Goal: Information Seeking & Learning: Find specific fact

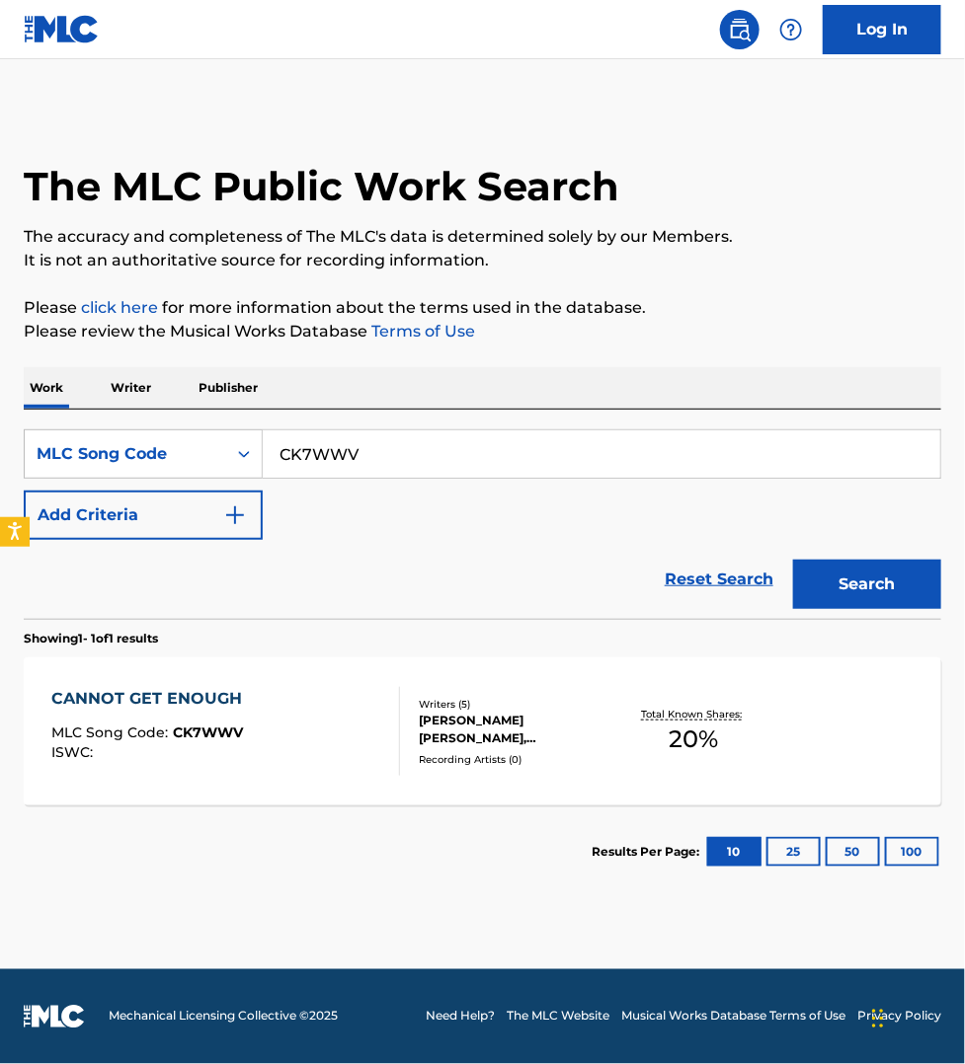
click at [390, 461] on input "CK7WWV" at bounding box center [601, 453] width 677 height 47
type input "FH86WI"
click at [793, 560] on button "Search" at bounding box center [867, 584] width 148 height 49
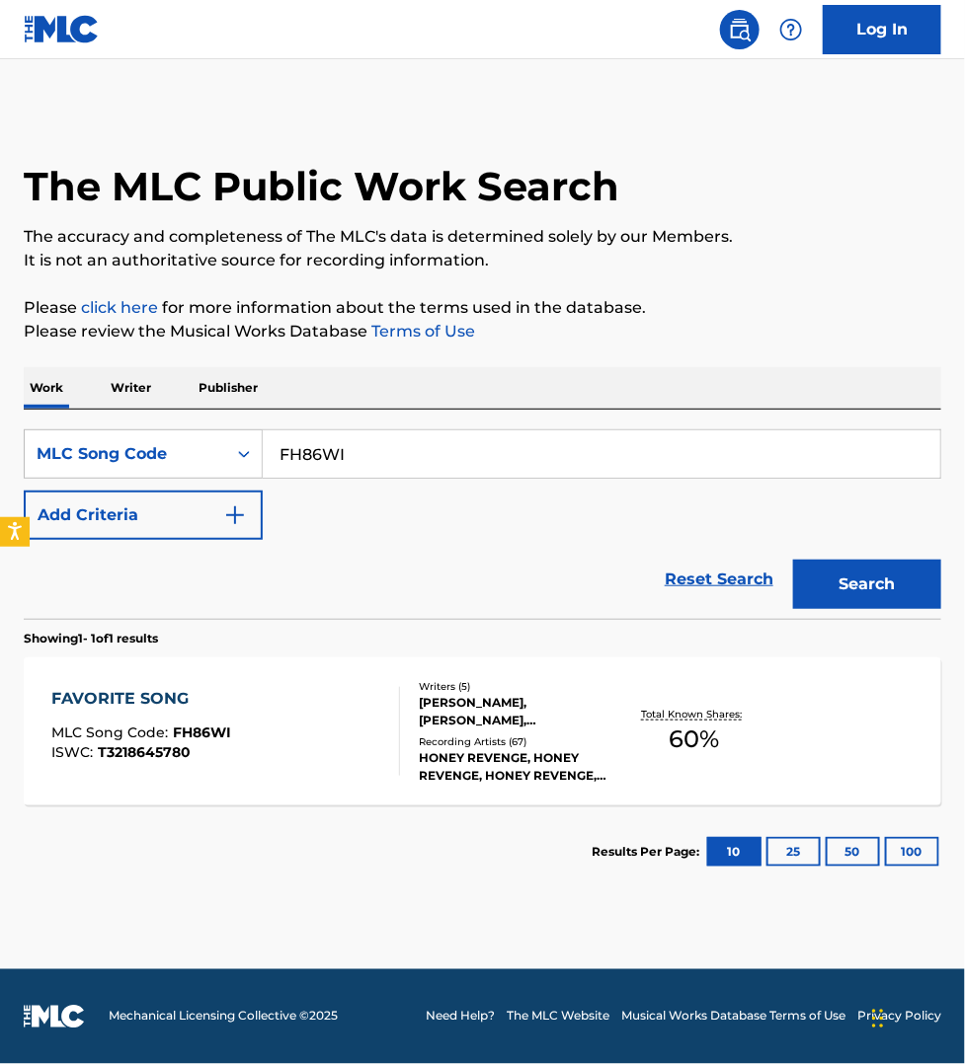
click at [360, 739] on div "FAVORITE SONG MLC Song Code : FH86WI ISWC : T3218645780" at bounding box center [225, 731] width 349 height 89
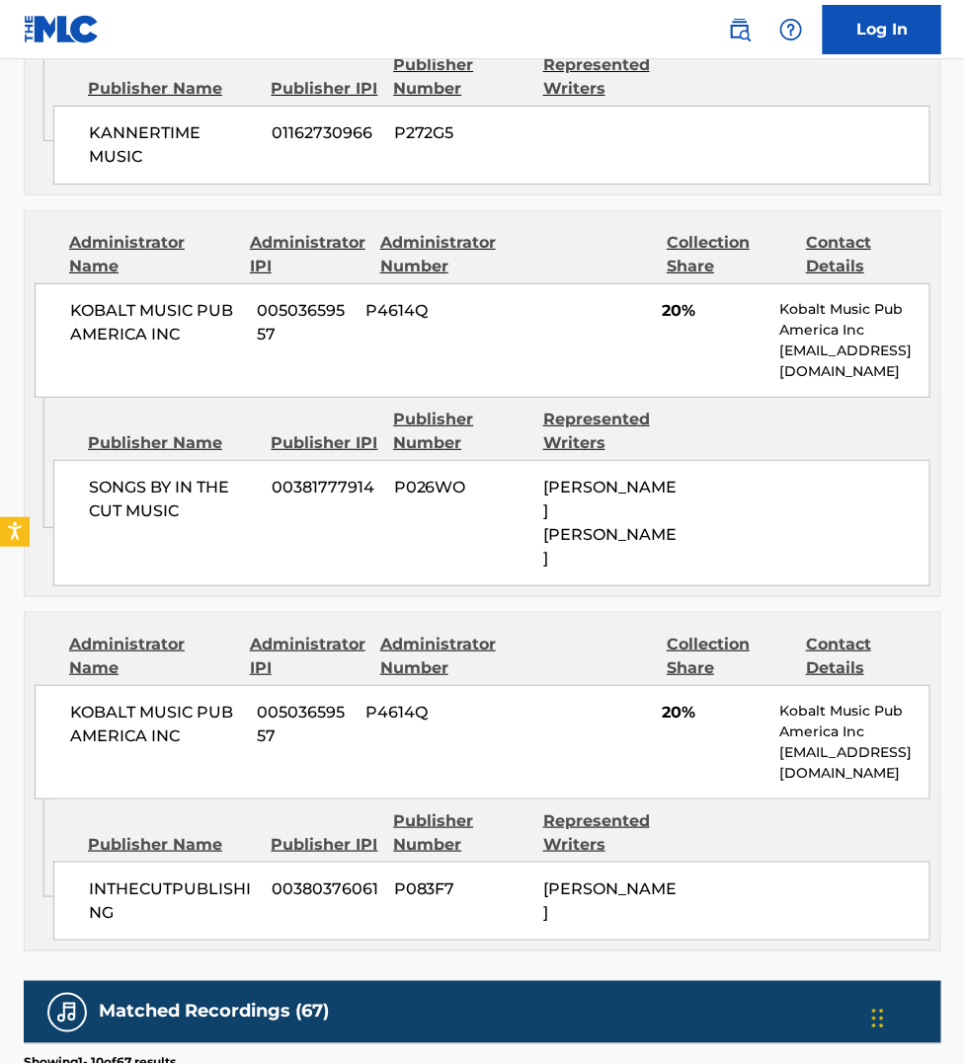
scroll to position [1913, 0]
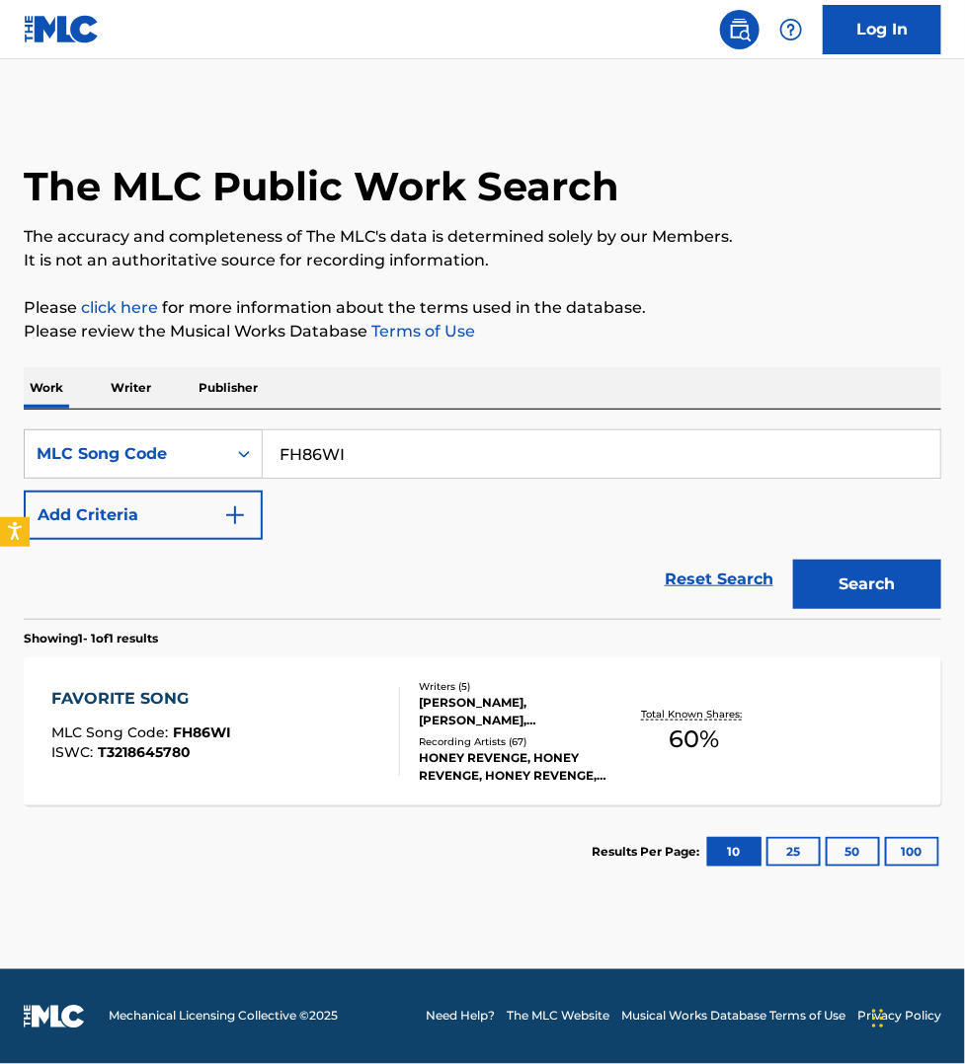
click at [352, 454] on input "FH86WI" at bounding box center [601, 453] width 677 height 47
paste input "AE0Y3G"
type input "AE0Y3G"
click at [793, 560] on button "Search" at bounding box center [867, 584] width 148 height 49
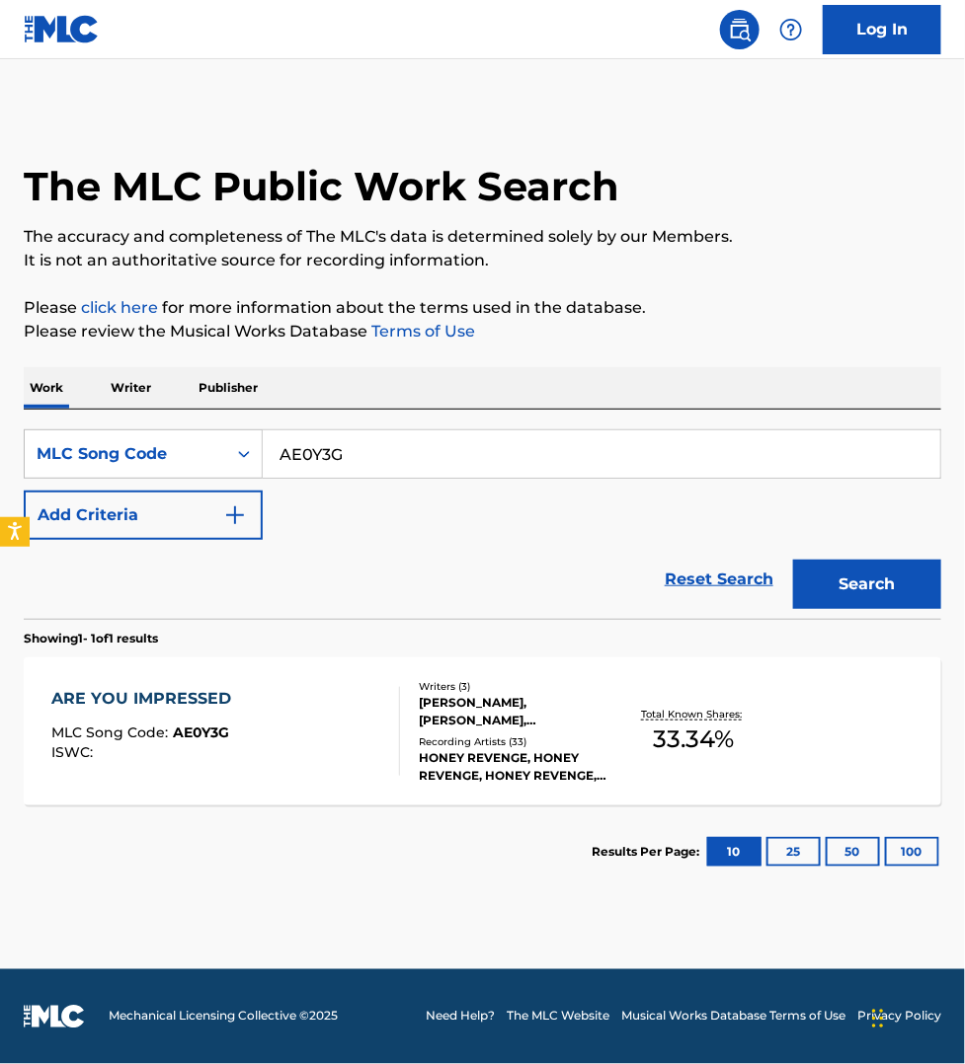
click at [339, 693] on div "ARE YOU IMPRESSED MLC Song Code : AE0Y3G ISWC :" at bounding box center [225, 731] width 349 height 89
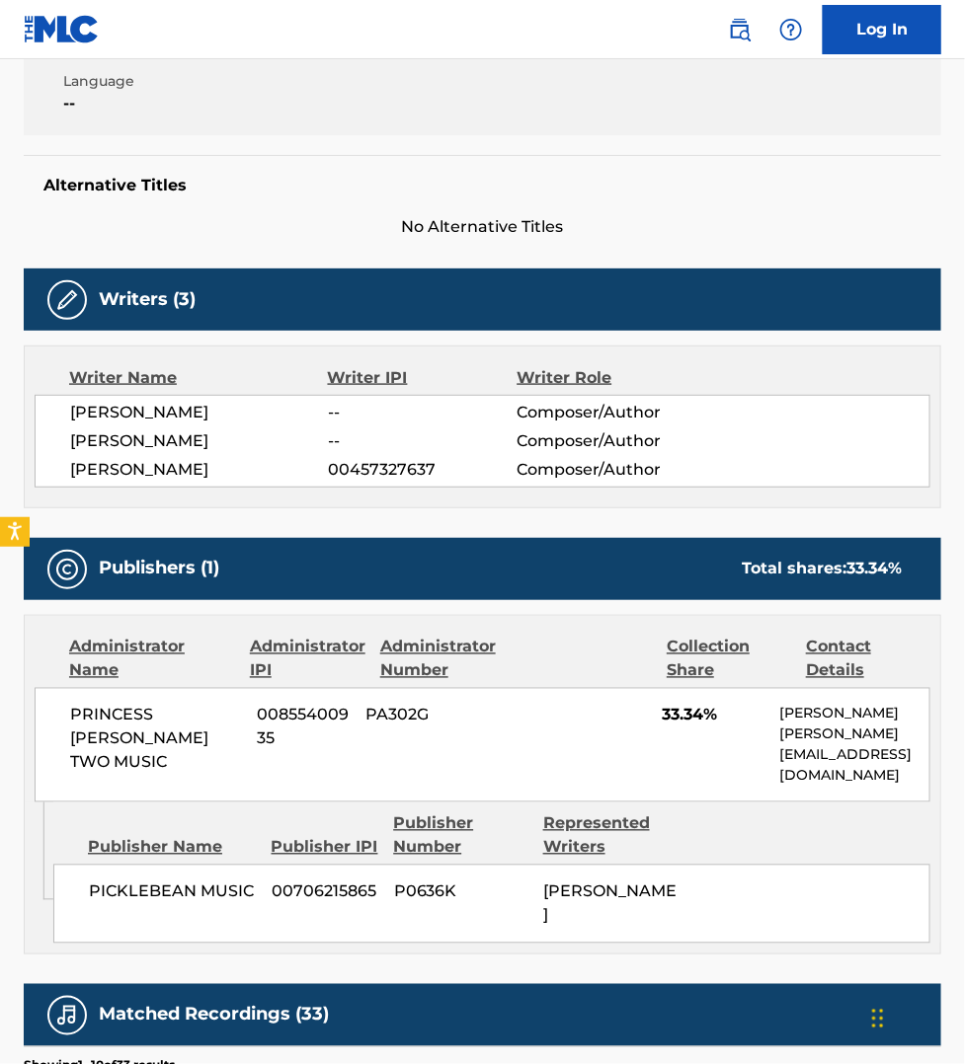
scroll to position [431, 0]
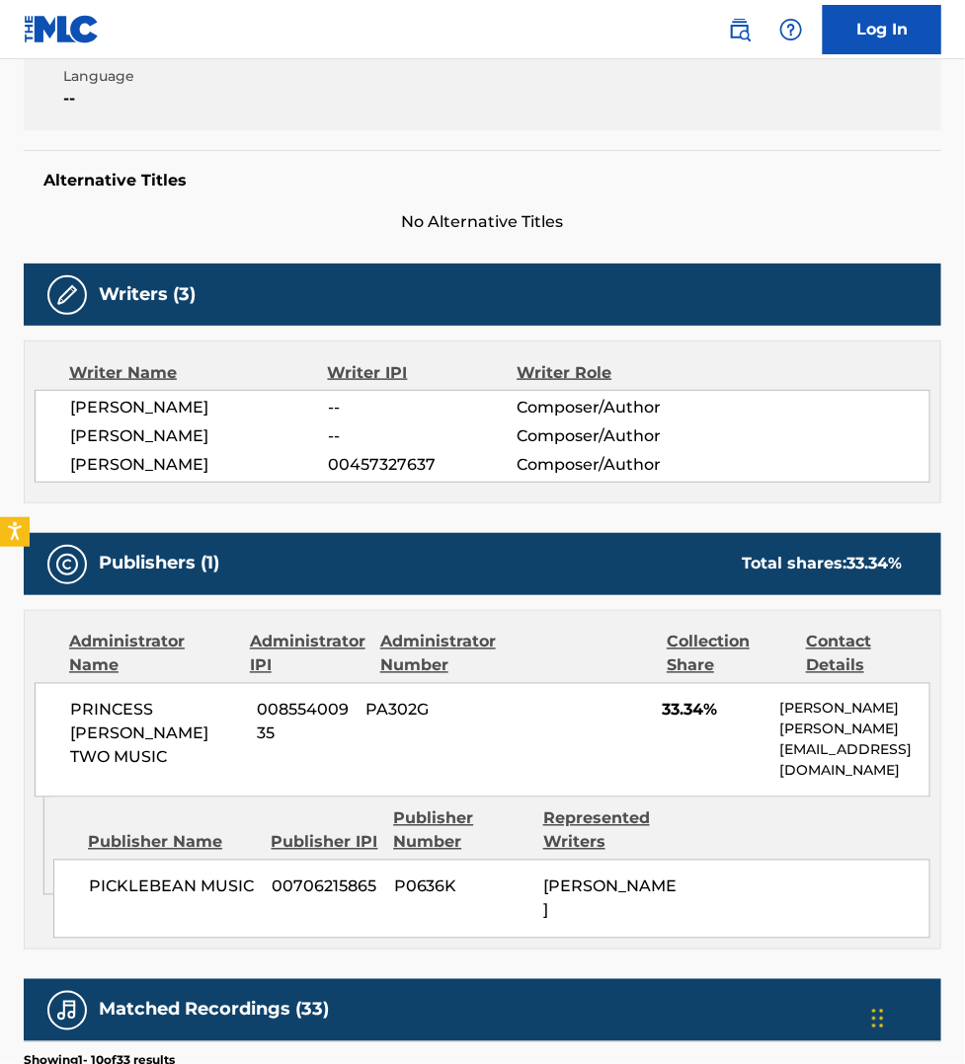
click at [811, 1042] on section "Showing 1 - 10 of 33 results" at bounding box center [482, 1056] width 917 height 29
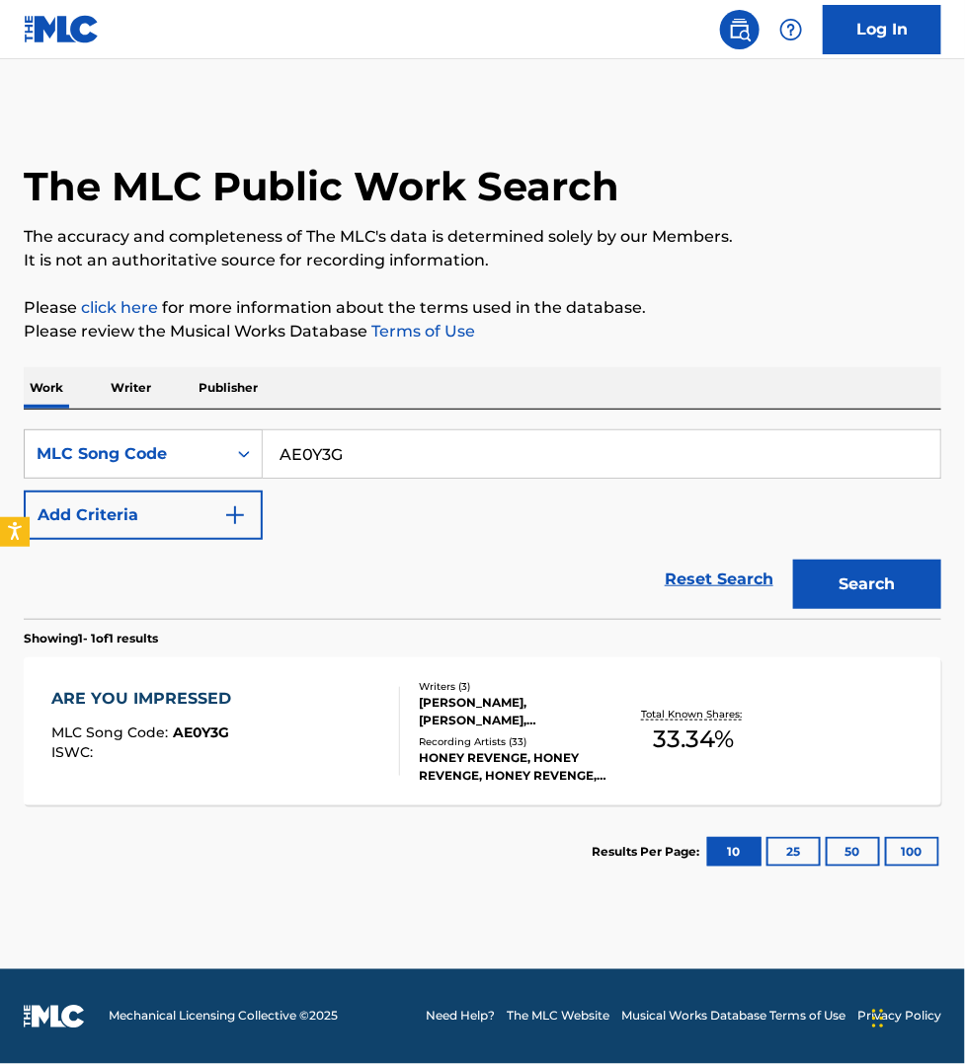
click at [392, 461] on input "AE0Y3G" at bounding box center [601, 453] width 677 height 47
paste input "D8ZH3"
type input "AD8ZH3"
click at [793, 560] on button "Search" at bounding box center [867, 584] width 148 height 49
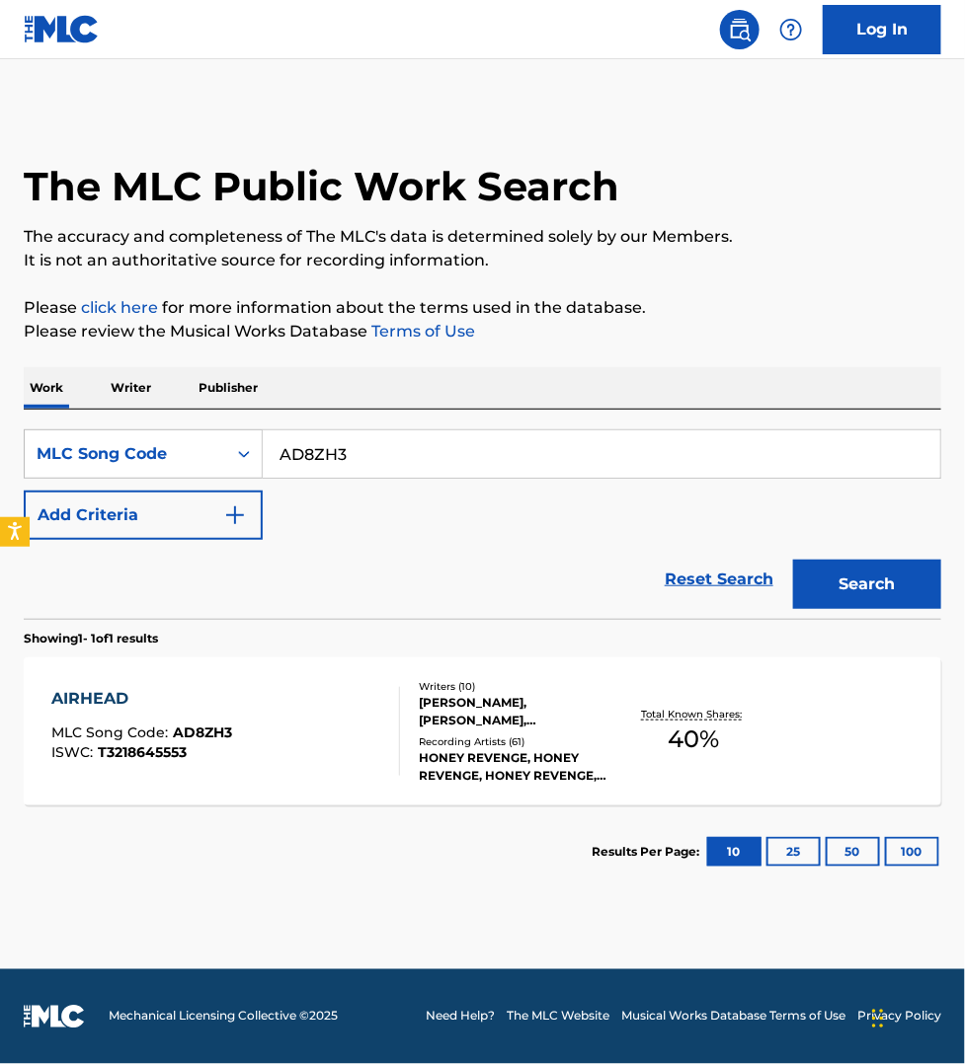
click at [332, 746] on div "AIRHEAD MLC Song Code : AD8ZH3 ISWC : T3218645553" at bounding box center [225, 731] width 349 height 89
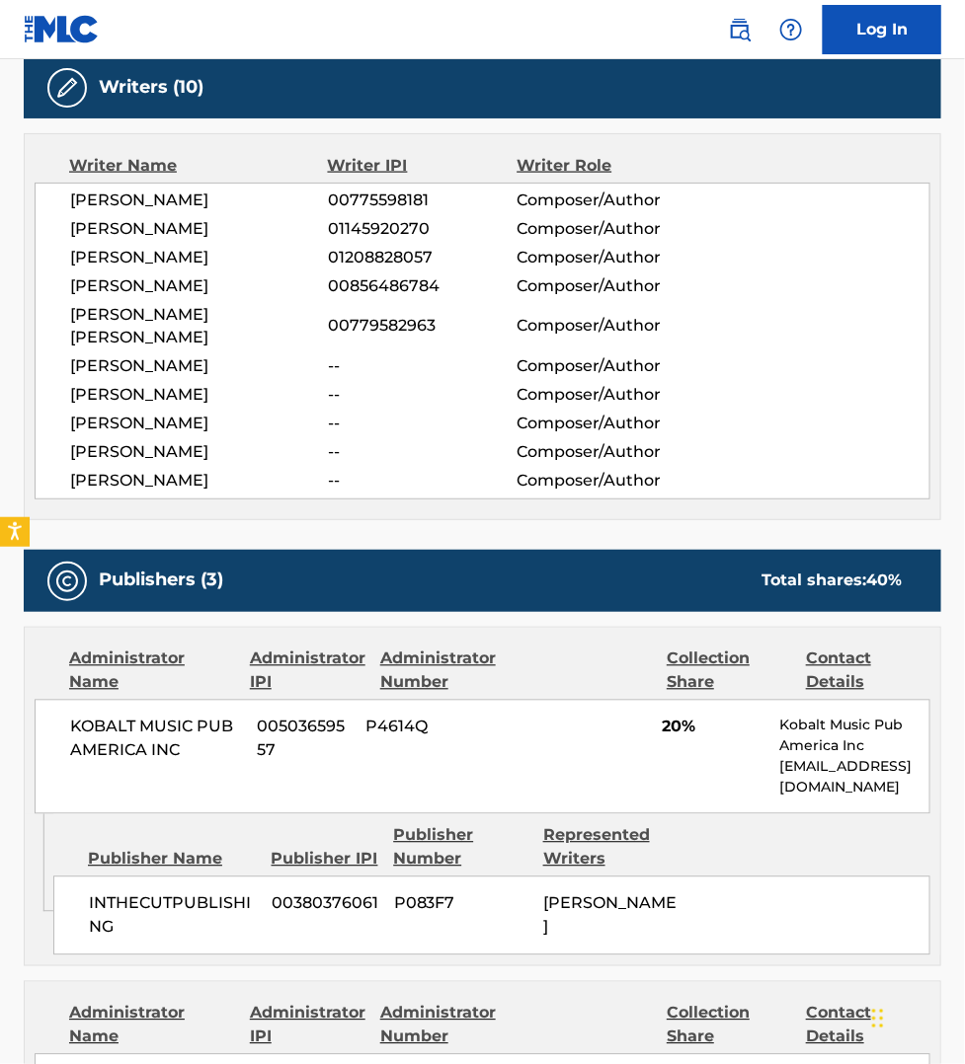
scroll to position [586, 0]
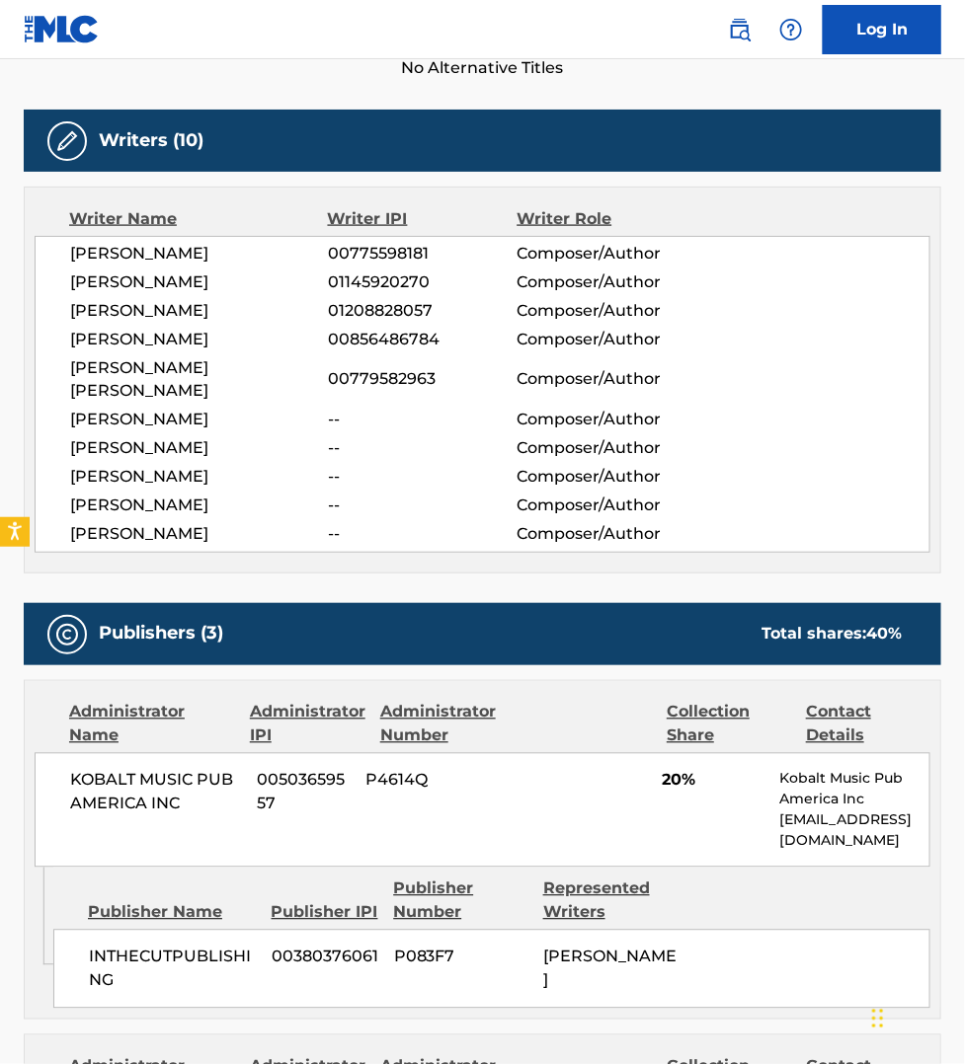
click at [178, 255] on span "[PERSON_NAME]" at bounding box center [199, 254] width 258 height 24
click at [173, 277] on span "[PERSON_NAME]" at bounding box center [199, 283] width 258 height 24
click at [173, 301] on span "[PERSON_NAME]" at bounding box center [199, 311] width 258 height 24
click at [170, 333] on span "[PERSON_NAME]" at bounding box center [199, 340] width 258 height 24
click at [175, 366] on span "[PERSON_NAME] [PERSON_NAME]" at bounding box center [199, 379] width 258 height 47
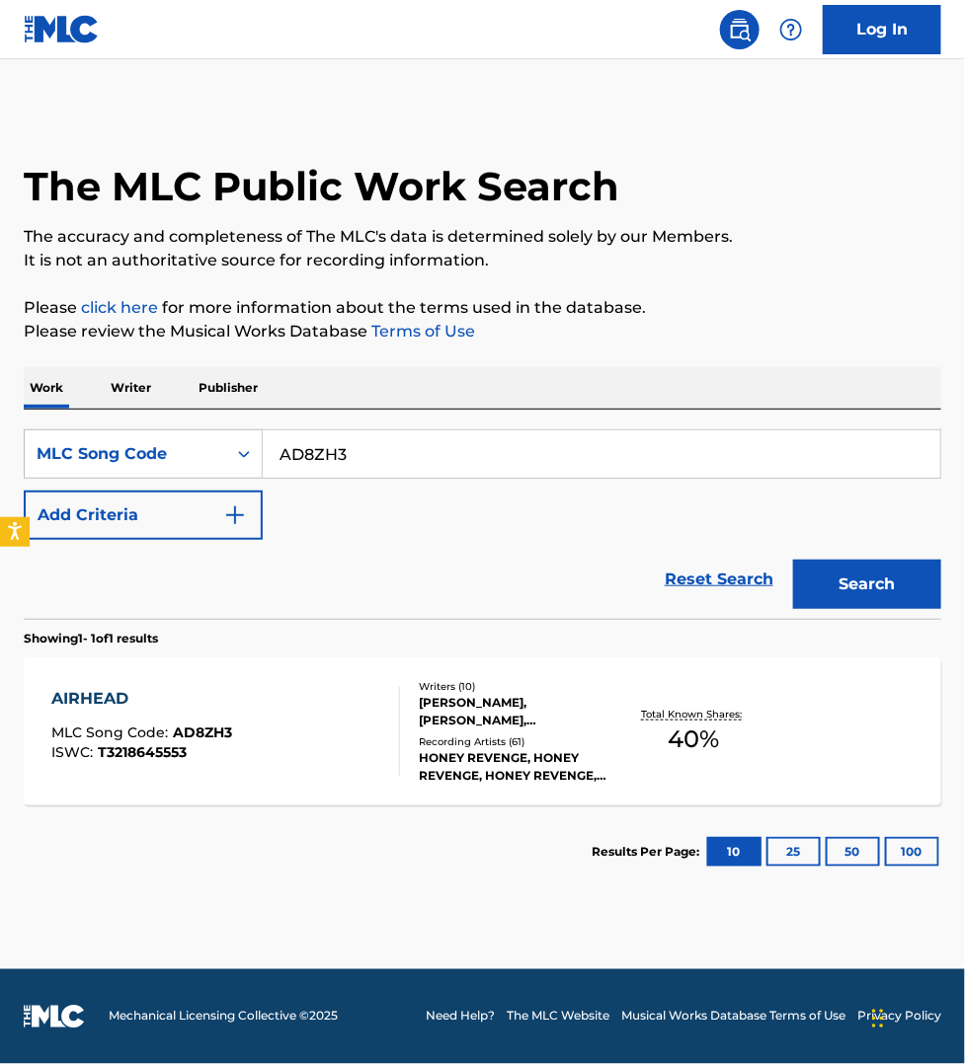
click at [365, 464] on input "AD8ZH3" at bounding box center [601, 453] width 677 height 47
paste input "FH86WI"
type input "FH86WI"
click at [793, 560] on button "Search" at bounding box center [867, 584] width 148 height 49
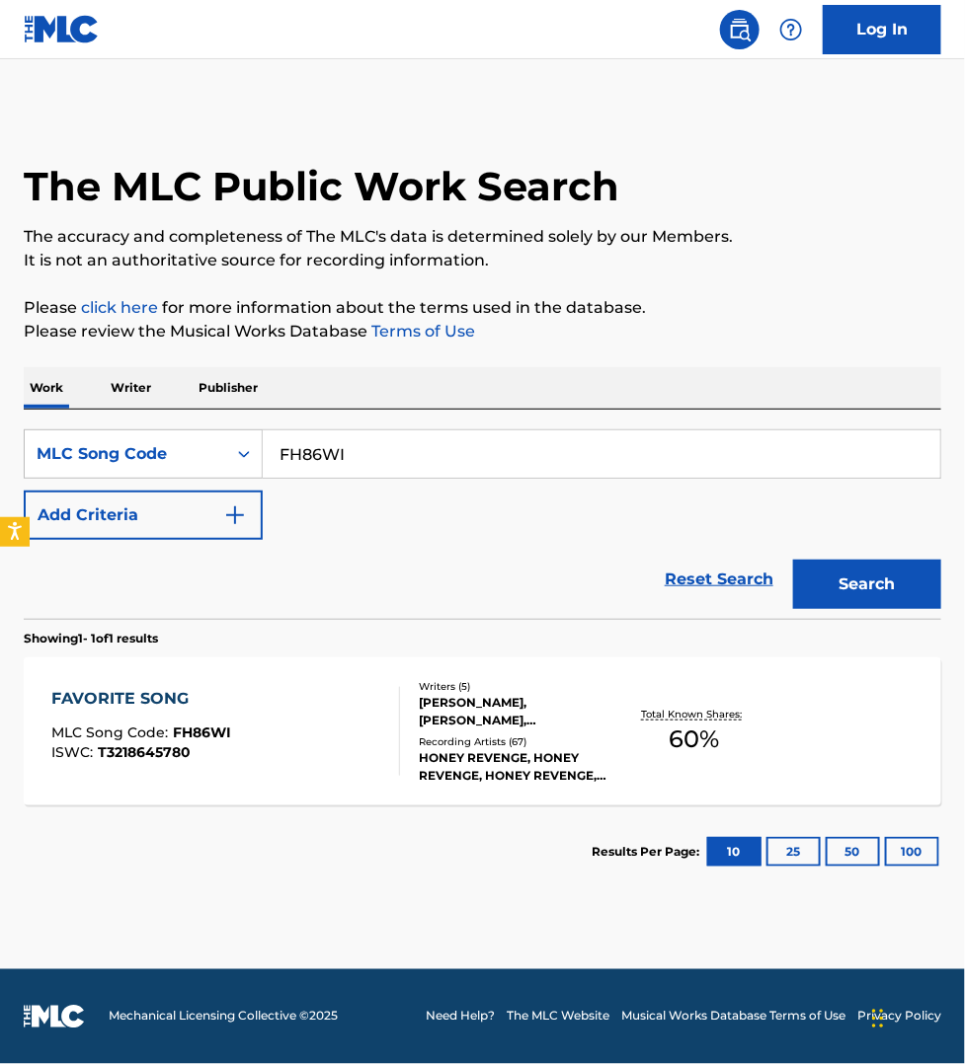
click at [352, 731] on div "FAVORITE SONG MLC Song Code : FH86WI ISWC : T3218645780" at bounding box center [225, 731] width 349 height 89
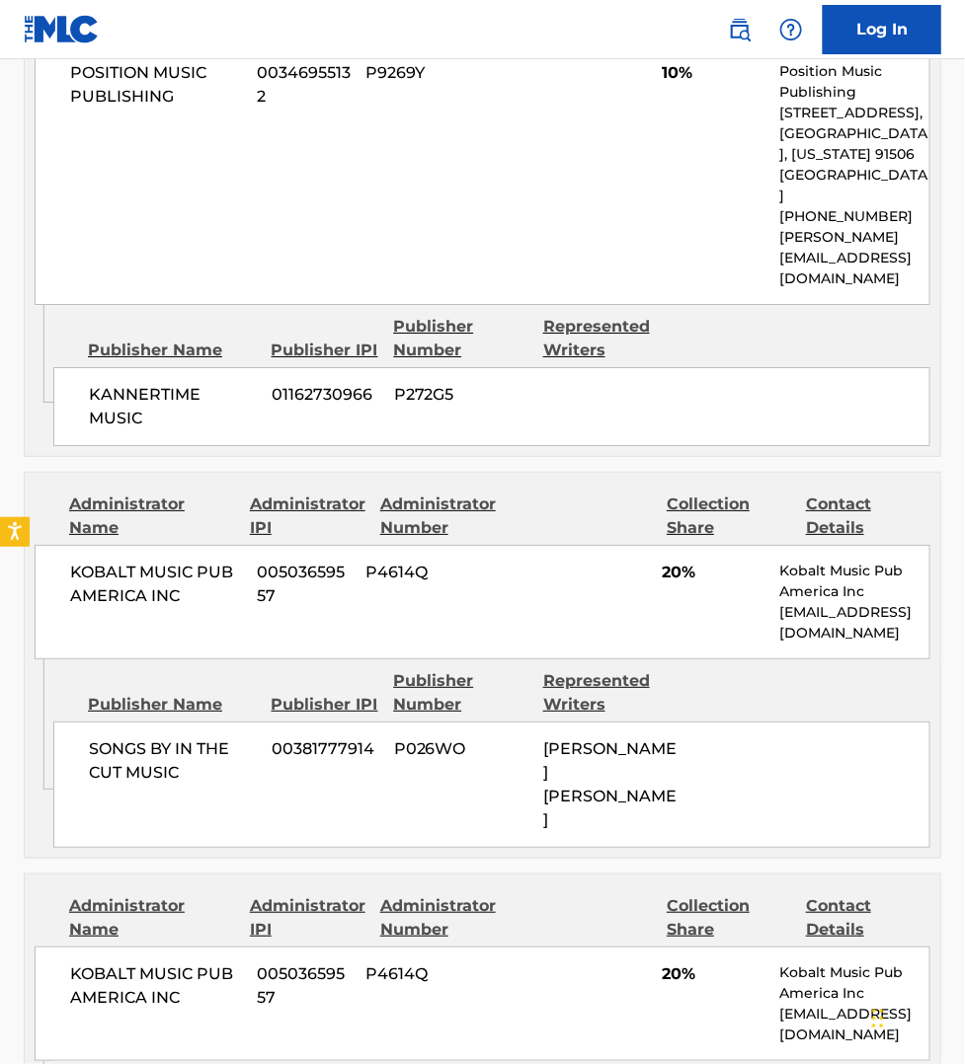
scroll to position [1696, 0]
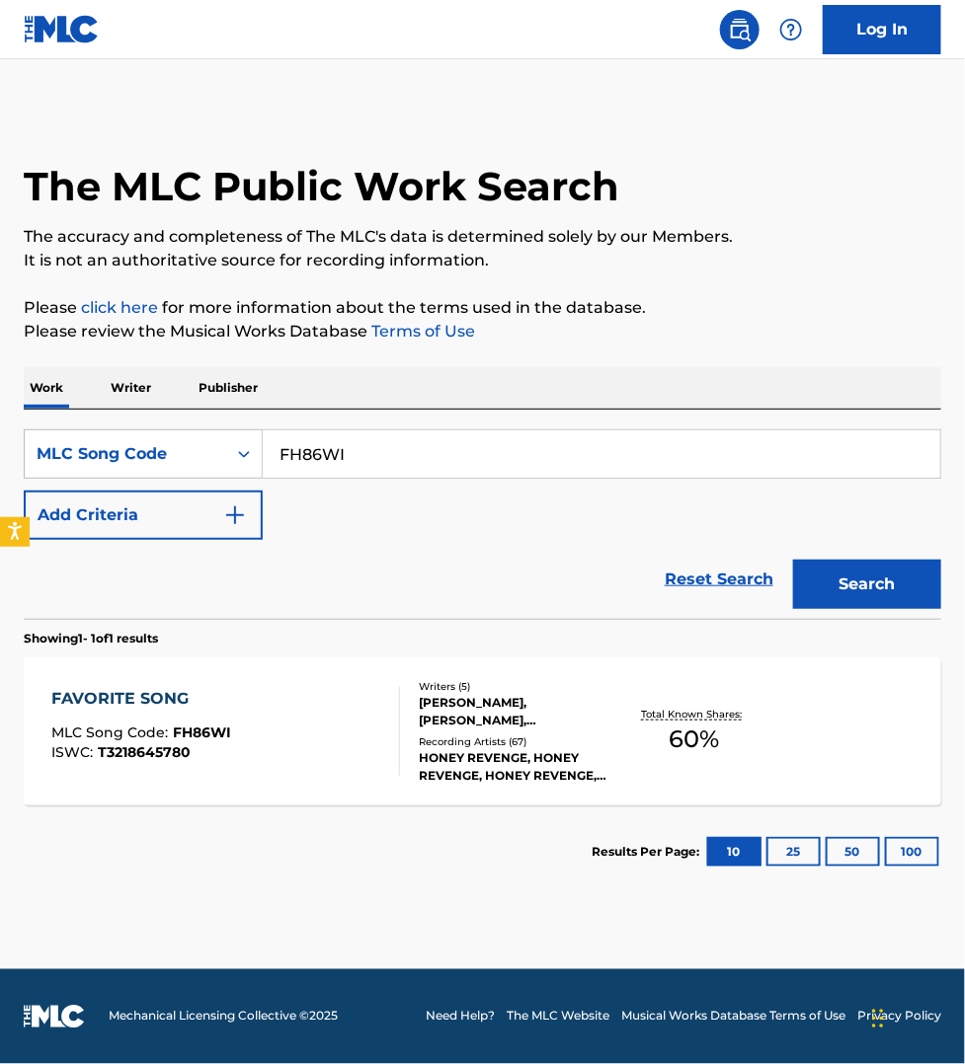
click at [348, 437] on input "FH86WI" at bounding box center [601, 453] width 677 height 47
paste input "RO6DXO"
type input "RO6DXO"
click at [793, 560] on button "Search" at bounding box center [867, 584] width 148 height 49
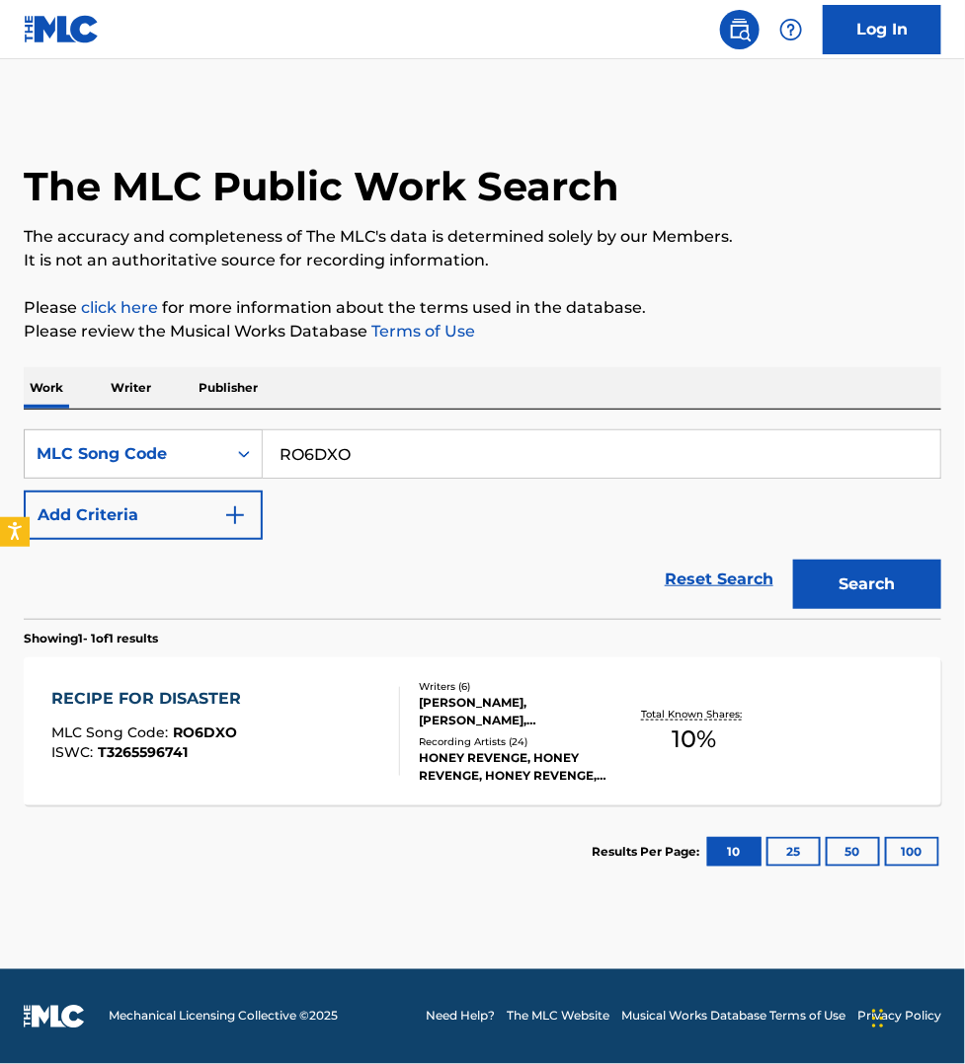
click at [82, 783] on div "RECIPE FOR DISASTER MLC Song Code : RO6DXO ISWC : T3265596741 Writers ( 6 ) [PE…" at bounding box center [482, 732] width 917 height 148
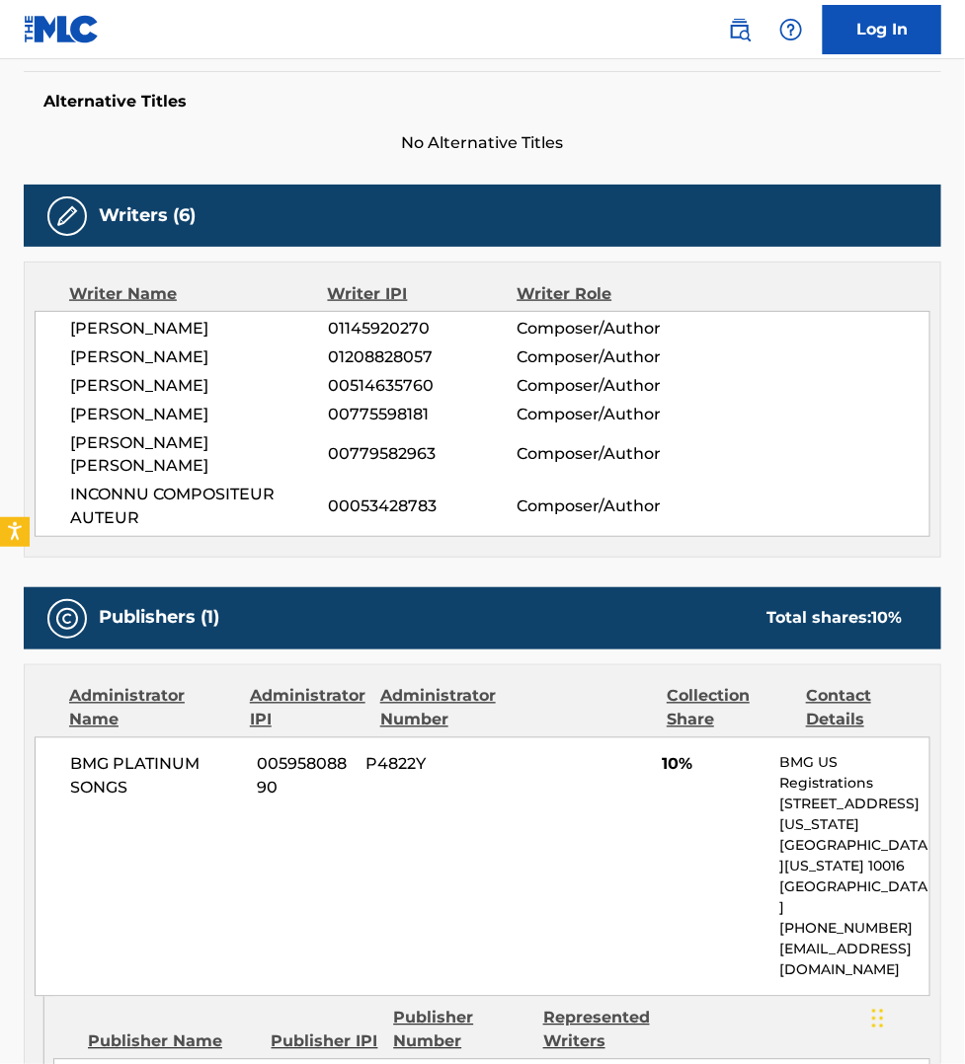
scroll to position [494, 0]
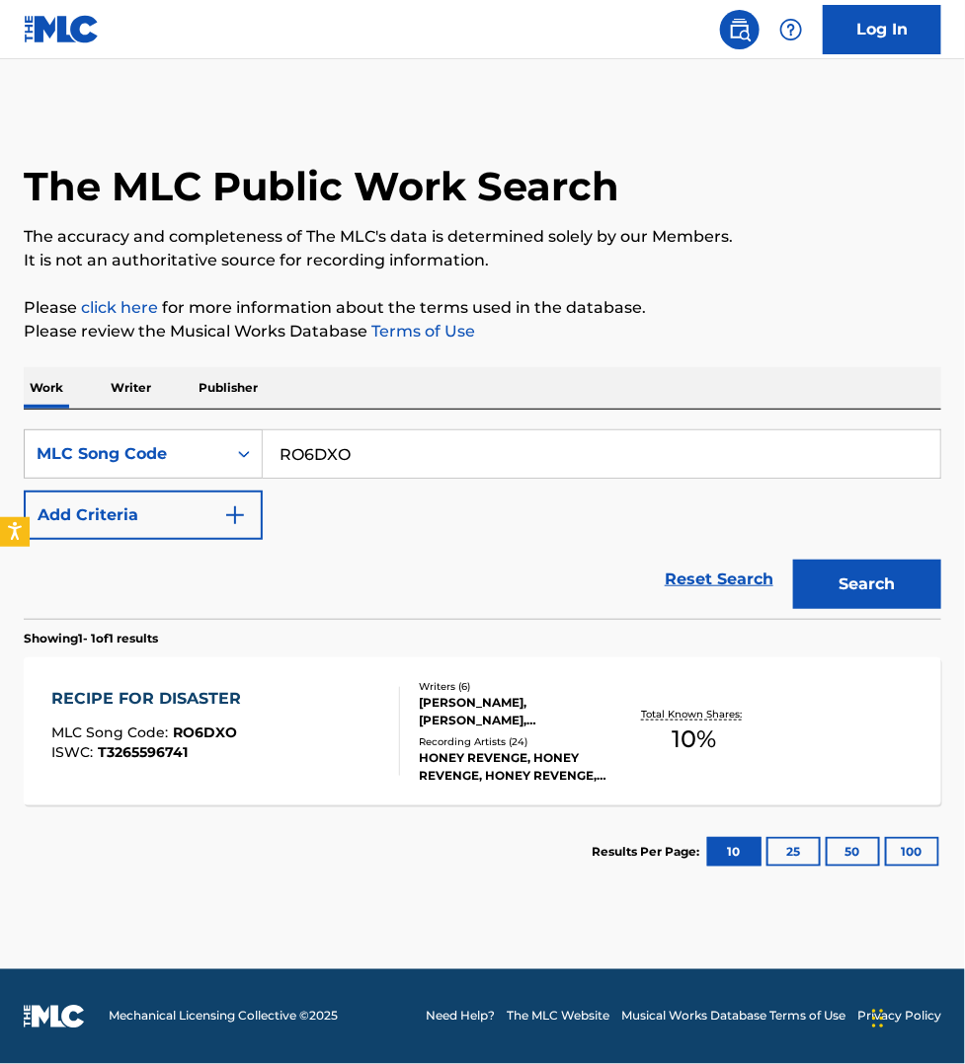
click at [346, 436] on input "RO6DXO" at bounding box center [601, 453] width 677 height 47
paste input "DC1LV5"
type input "DC1LV5"
click at [793, 560] on button "Search" at bounding box center [867, 584] width 148 height 49
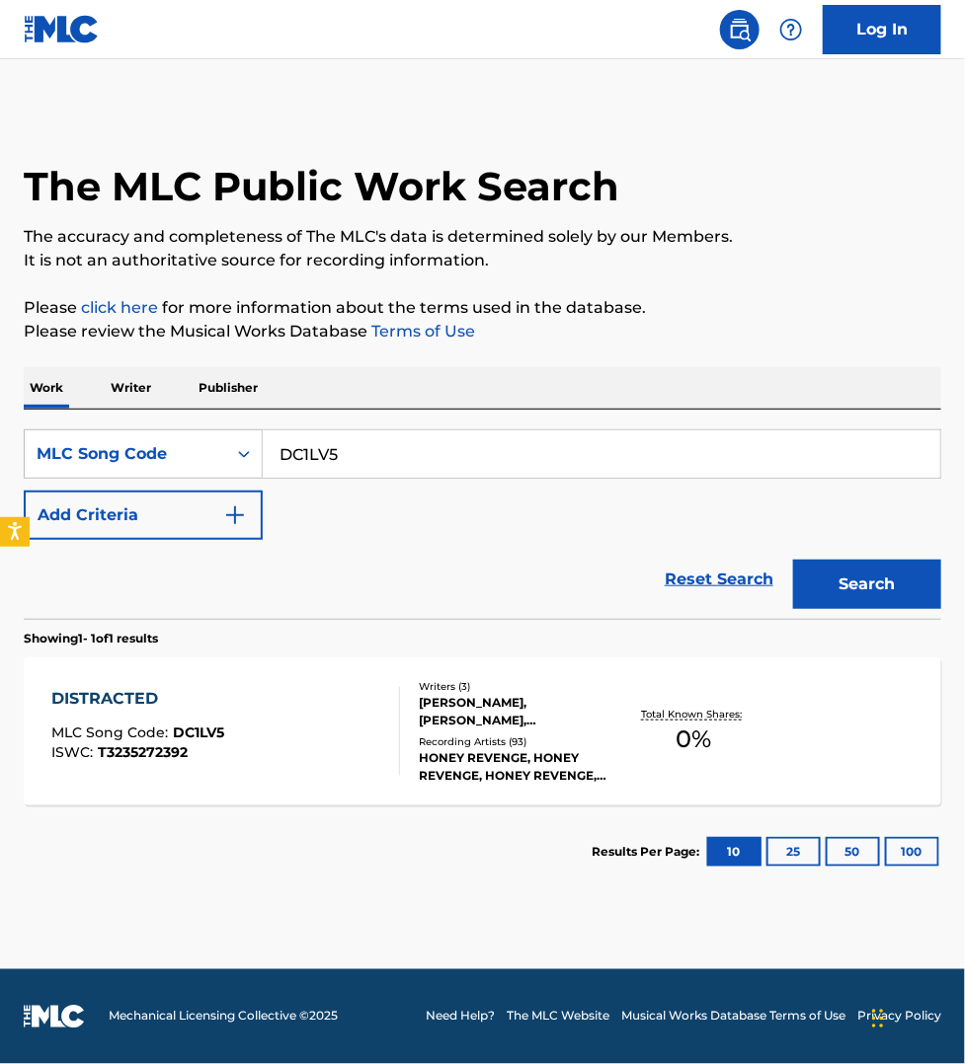
click at [331, 731] on div "DISTRACTED MLC Song Code : DC1LV5 ISWC : T3235272392" at bounding box center [225, 731] width 349 height 89
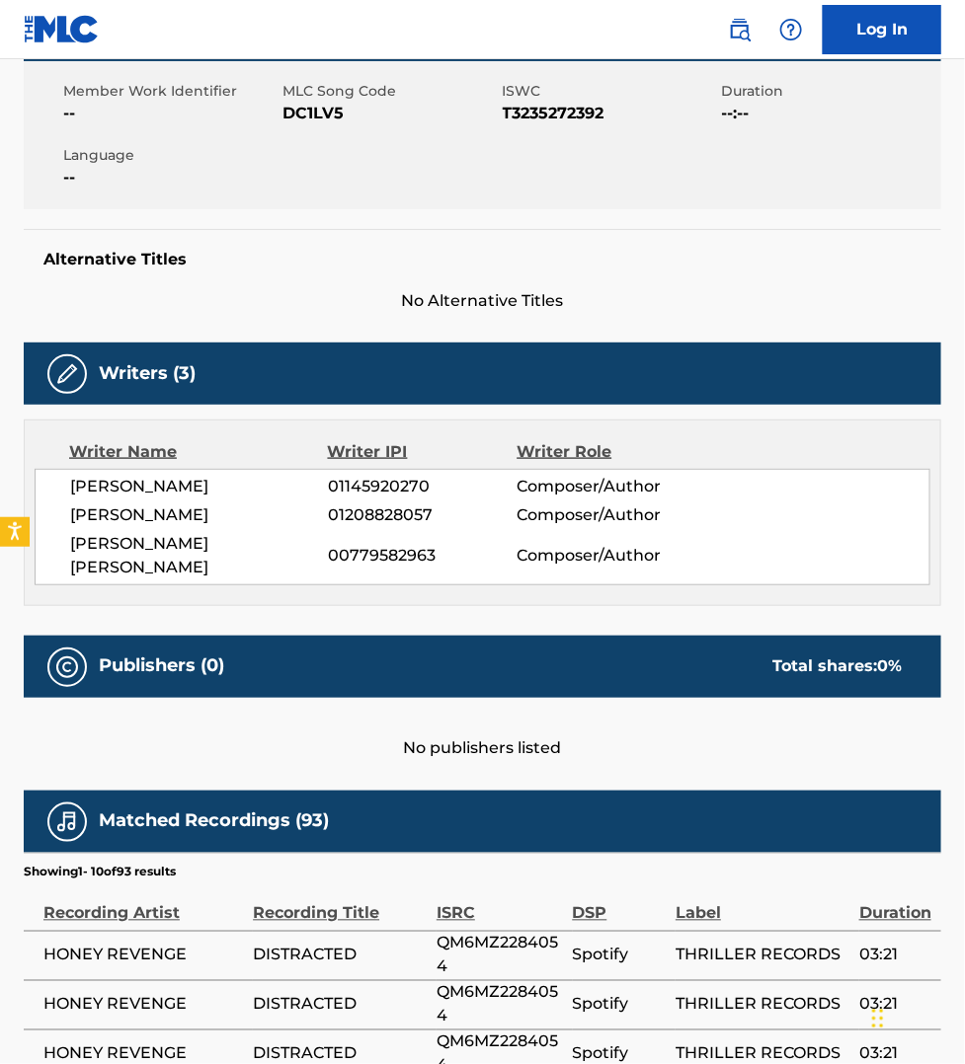
scroll to position [555, 0]
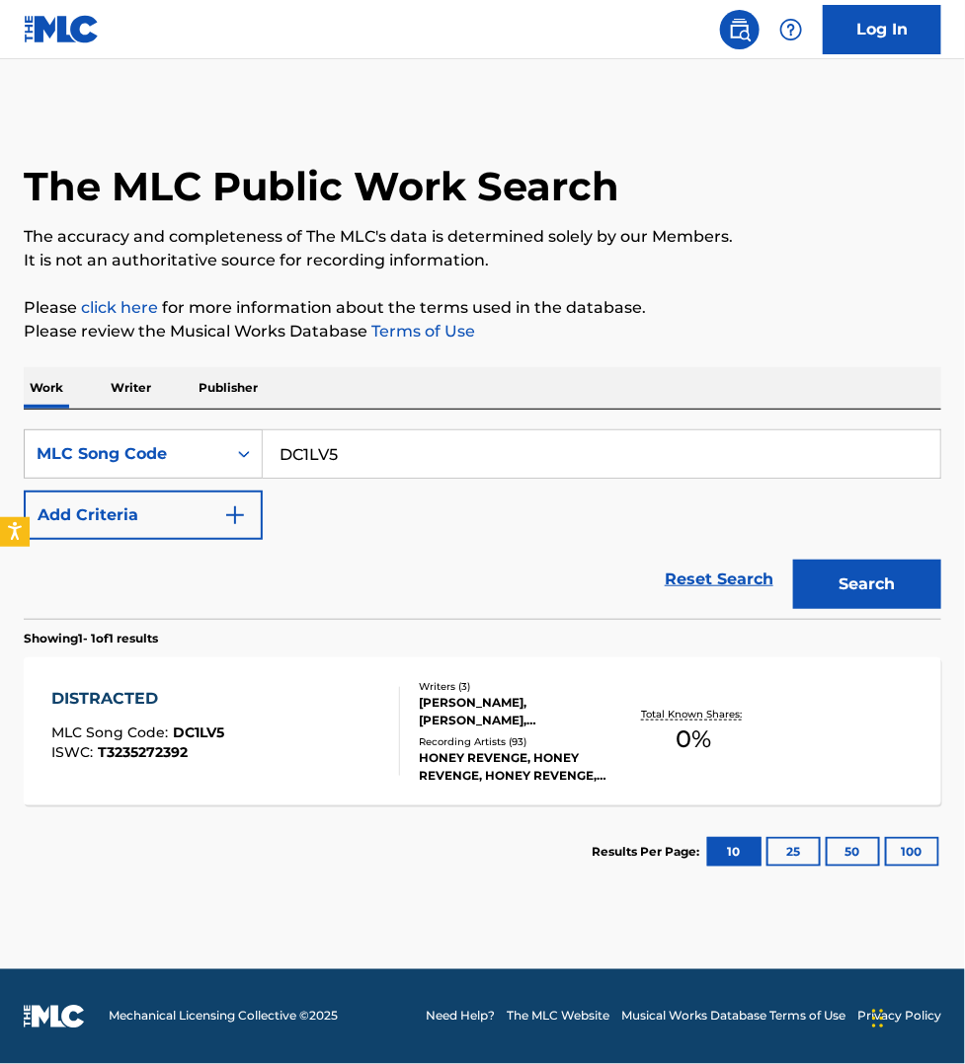
click at [361, 455] on input "DC1LV5" at bounding box center [601, 453] width 677 height 47
paste input "MH30JK"
click at [793, 560] on button "Search" at bounding box center [867, 584] width 148 height 49
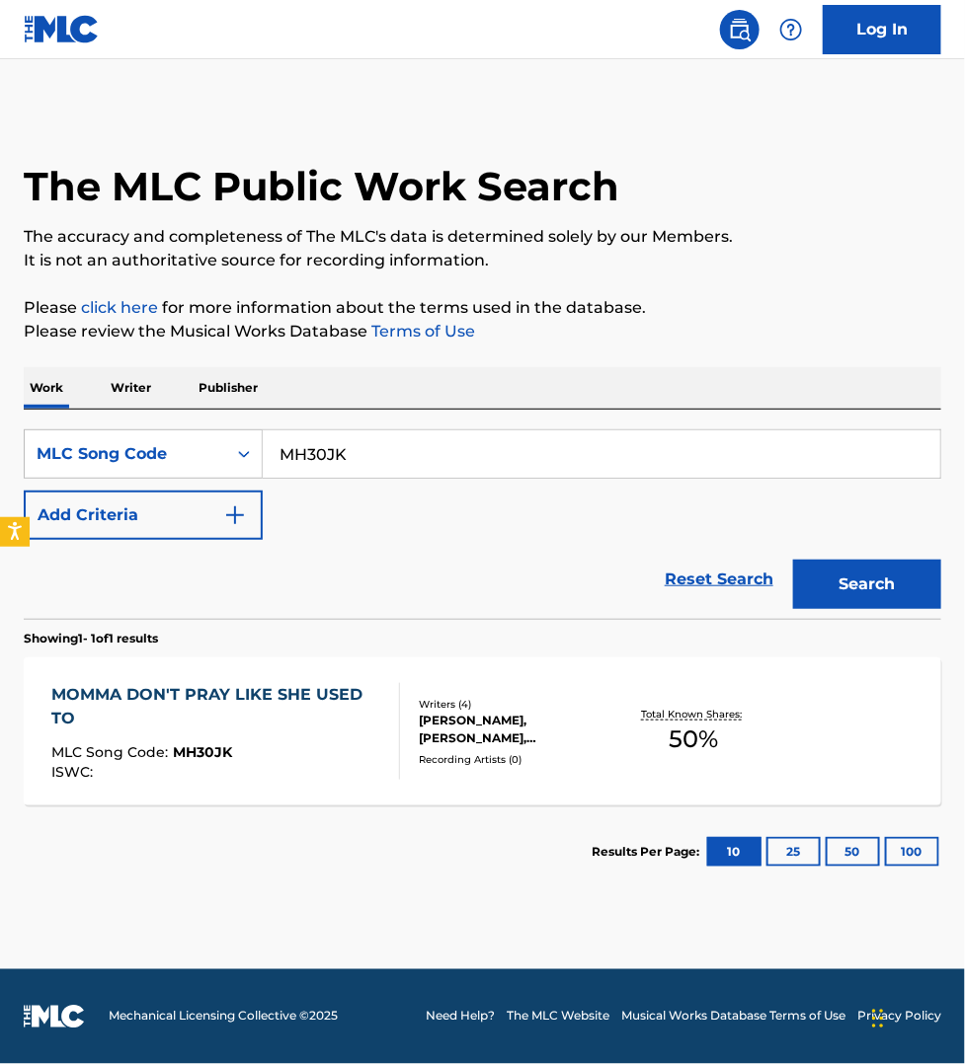
click at [385, 450] on input "MH30JK" at bounding box center [601, 453] width 677 height 47
paste input "DB7V2O"
click at [793, 560] on button "Search" at bounding box center [867, 584] width 148 height 49
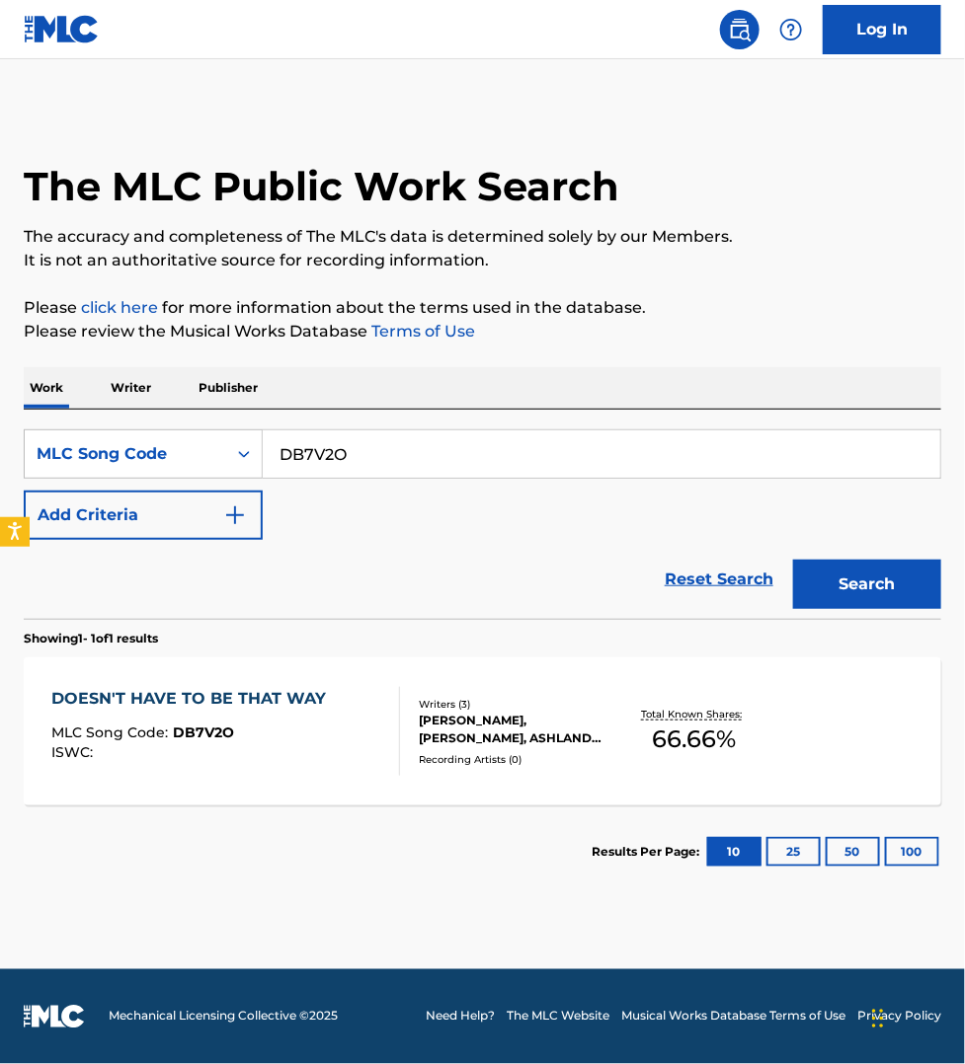
click at [485, 465] on input "DB7V2O" at bounding box center [601, 453] width 677 height 47
paste input "HA2V6T"
click at [793, 560] on button "Search" at bounding box center [867, 584] width 148 height 49
click at [382, 459] on input "HA2V6T" at bounding box center [601, 453] width 677 height 47
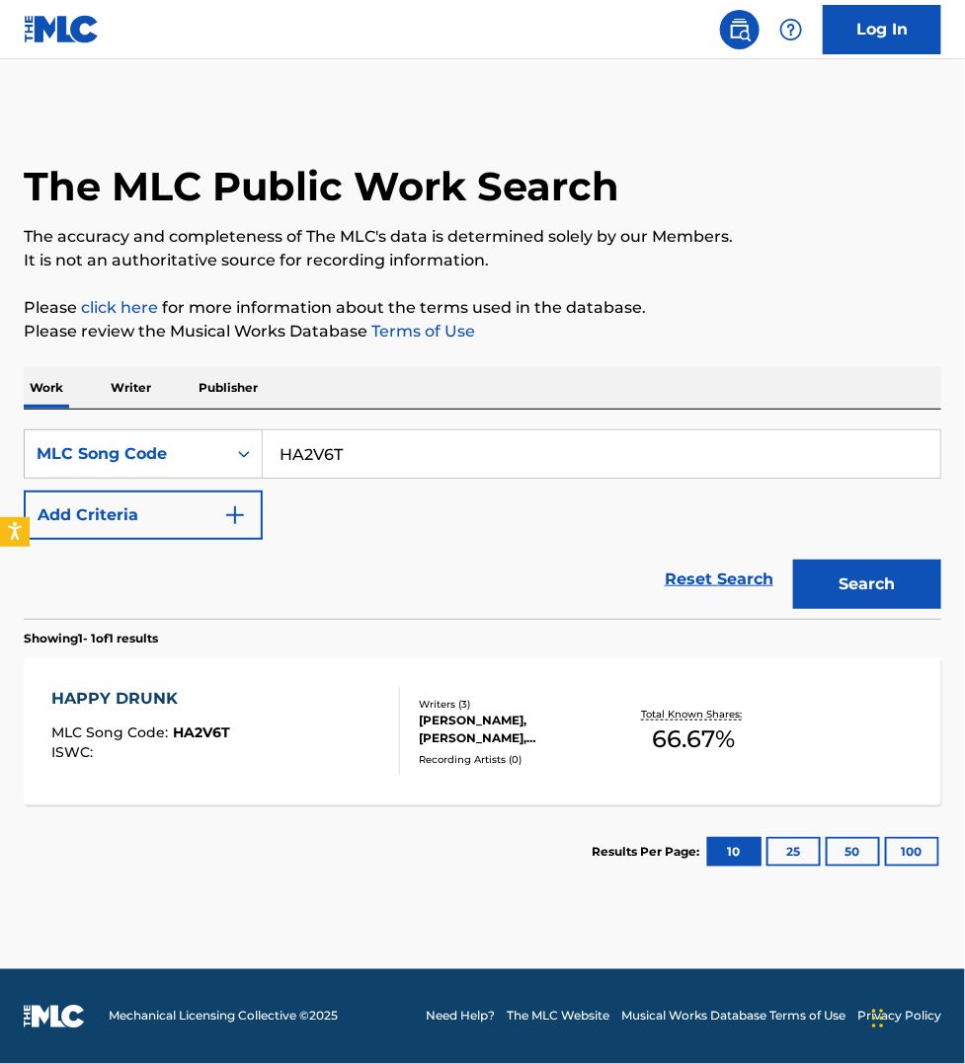
click at [382, 459] on input "HA2V6T" at bounding box center [601, 453] width 677 height 47
paste input "YP1HYK"
click at [793, 560] on button "Search" at bounding box center [867, 584] width 148 height 49
click at [423, 474] on input "YP1HYK" at bounding box center [601, 453] width 677 height 47
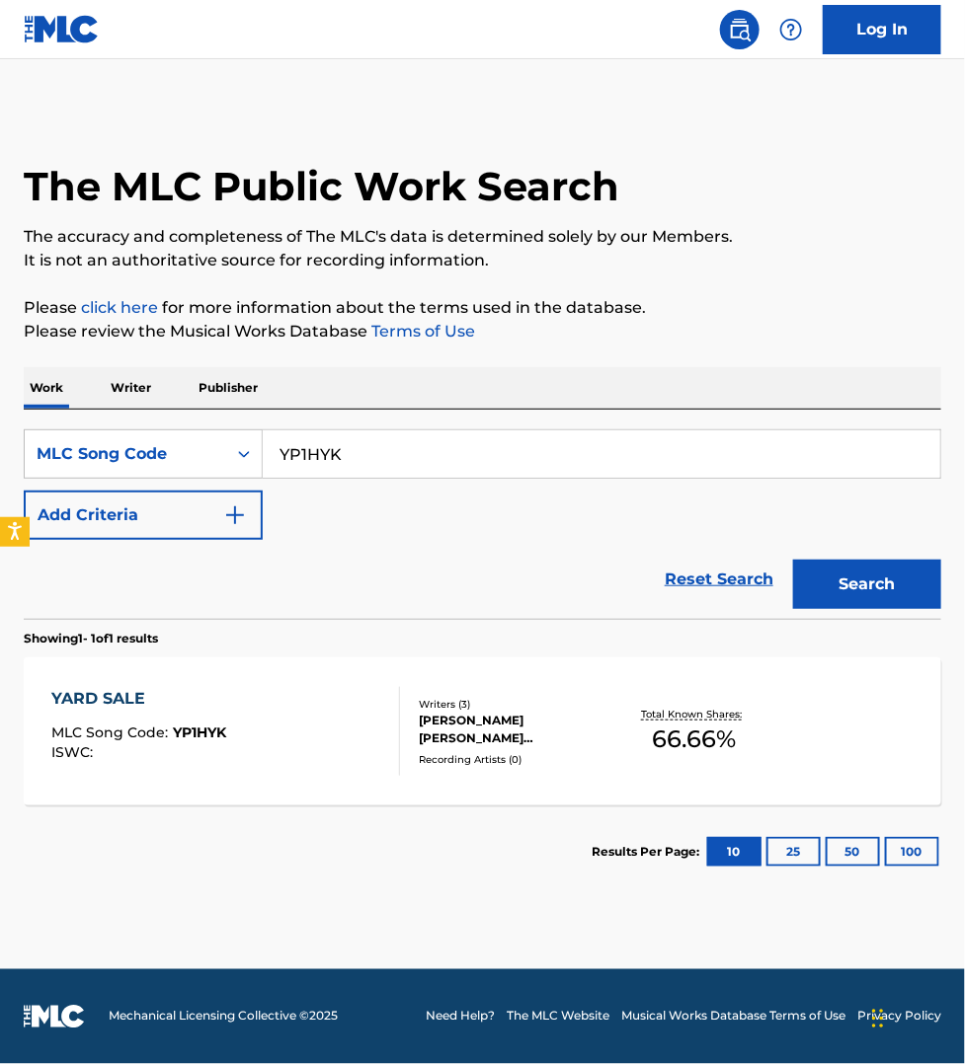
paste input "W57USQ"
click at [793, 560] on button "Search" at bounding box center [867, 584] width 148 height 49
click at [337, 447] on input "W57USQ" at bounding box center [601, 453] width 677 height 47
paste input "GE5HEM"
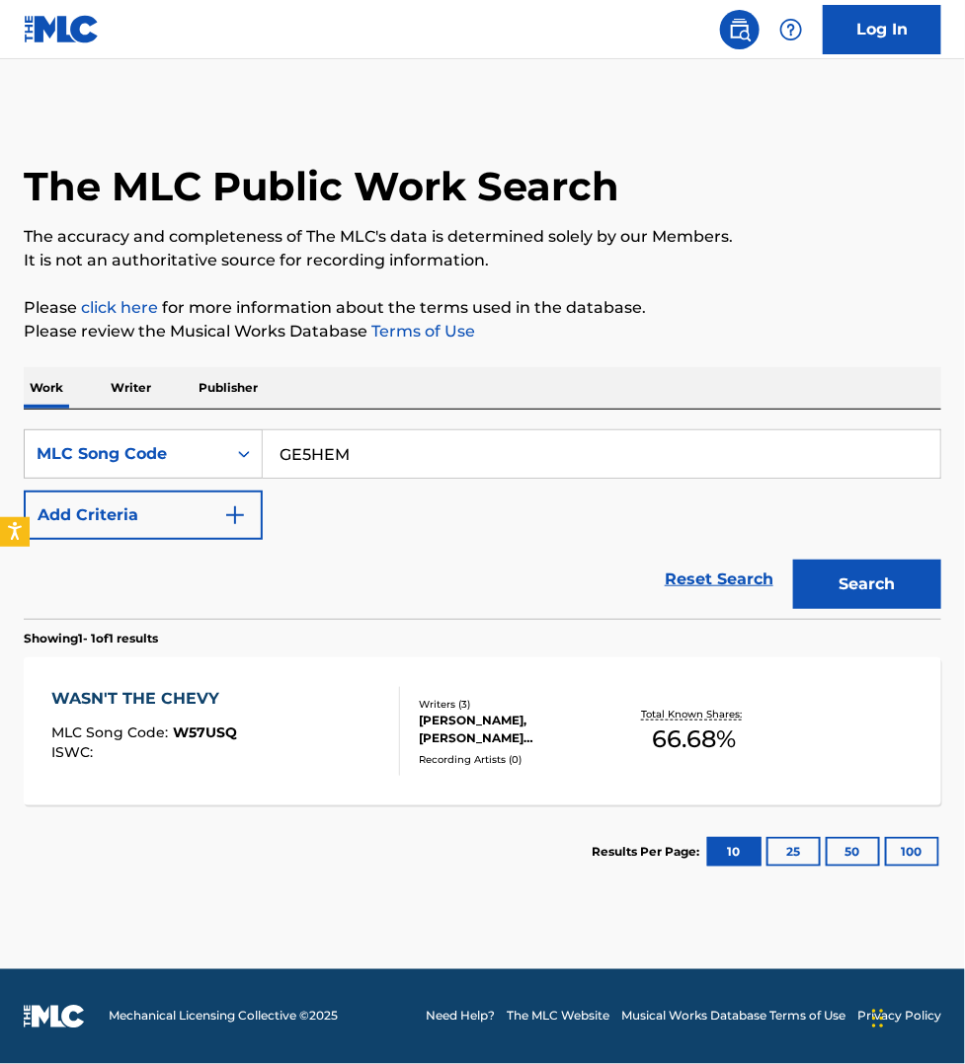
type input "GE5HEM"
click at [793, 560] on button "Search" at bounding box center [867, 584] width 148 height 49
click at [370, 743] on div "GUITAR MLC Song Code : GE5HEM ISWC :" at bounding box center [225, 731] width 349 height 89
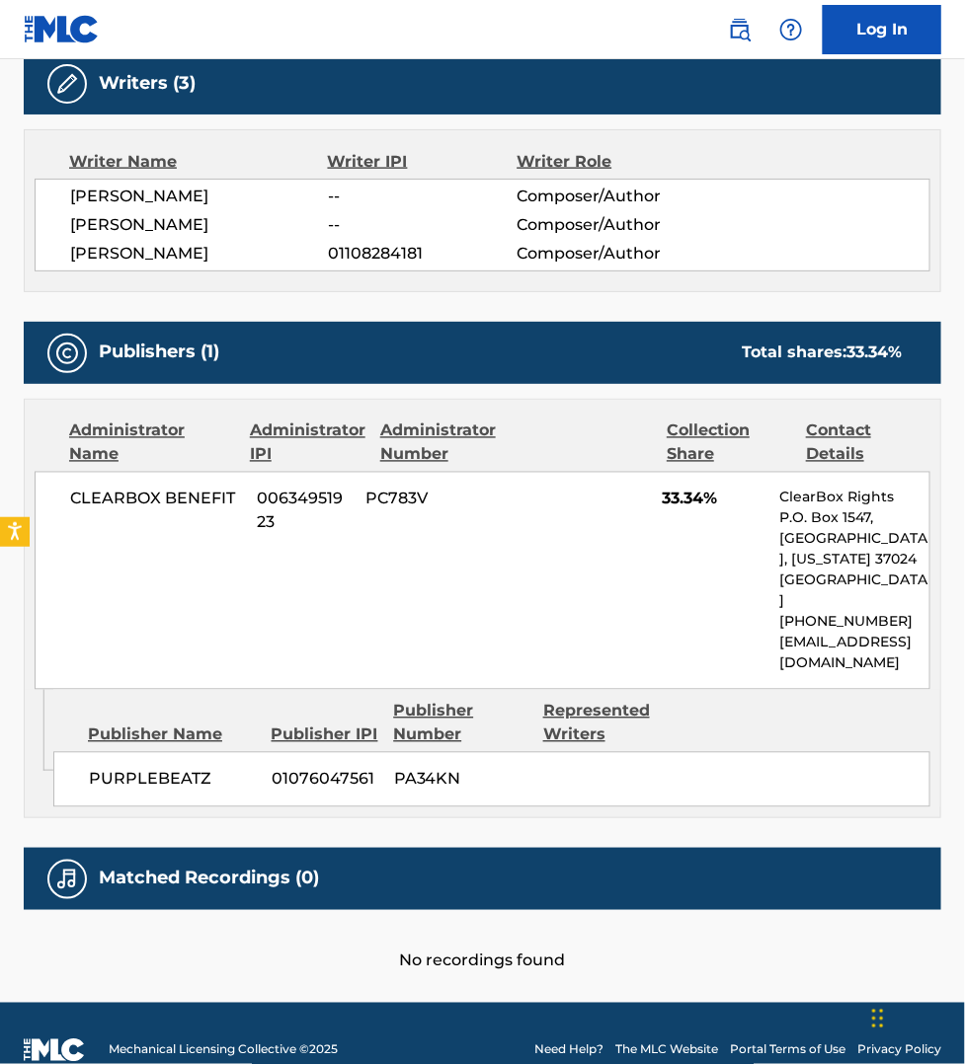
scroll to position [648, 0]
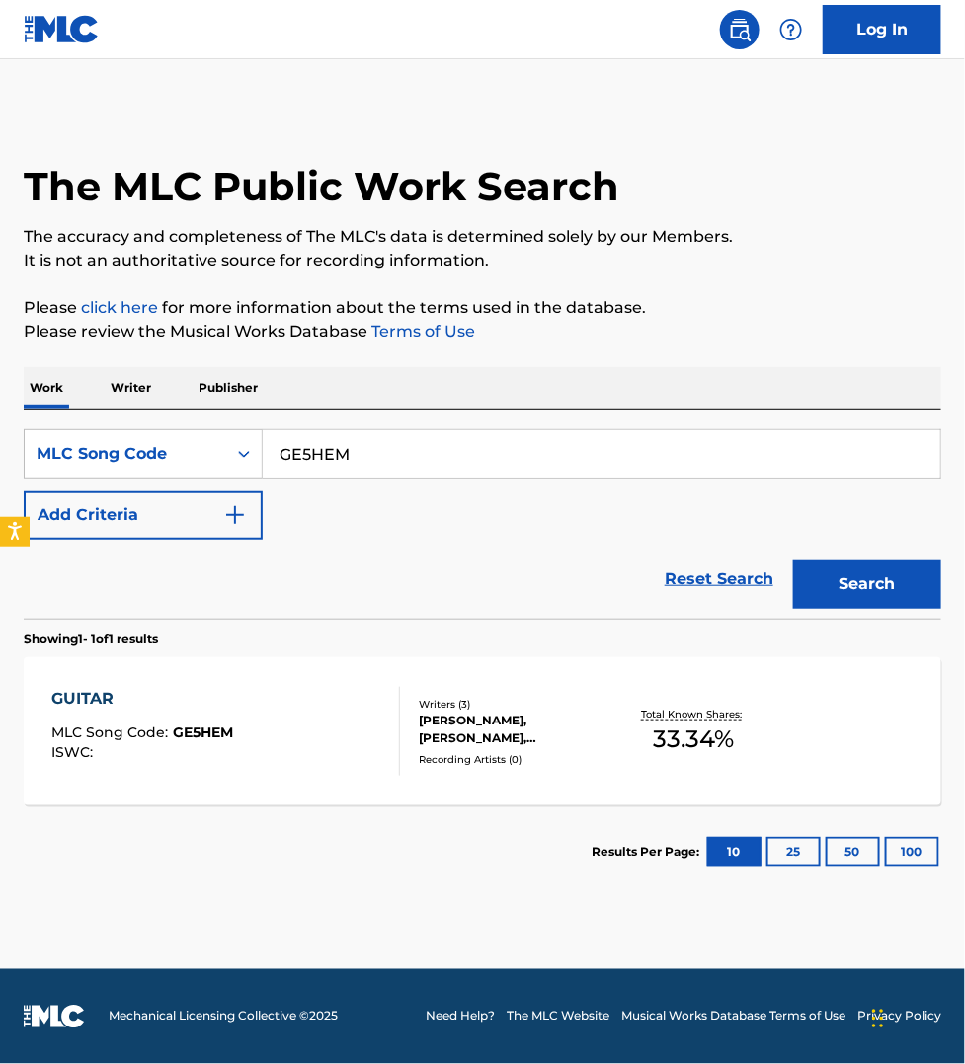
click at [388, 445] on input "GE5HEM" at bounding box center [601, 453] width 677 height 47
paste input "SA1XSX"
type input "SA1XSX"
click at [793, 560] on button "Search" at bounding box center [867, 584] width 148 height 49
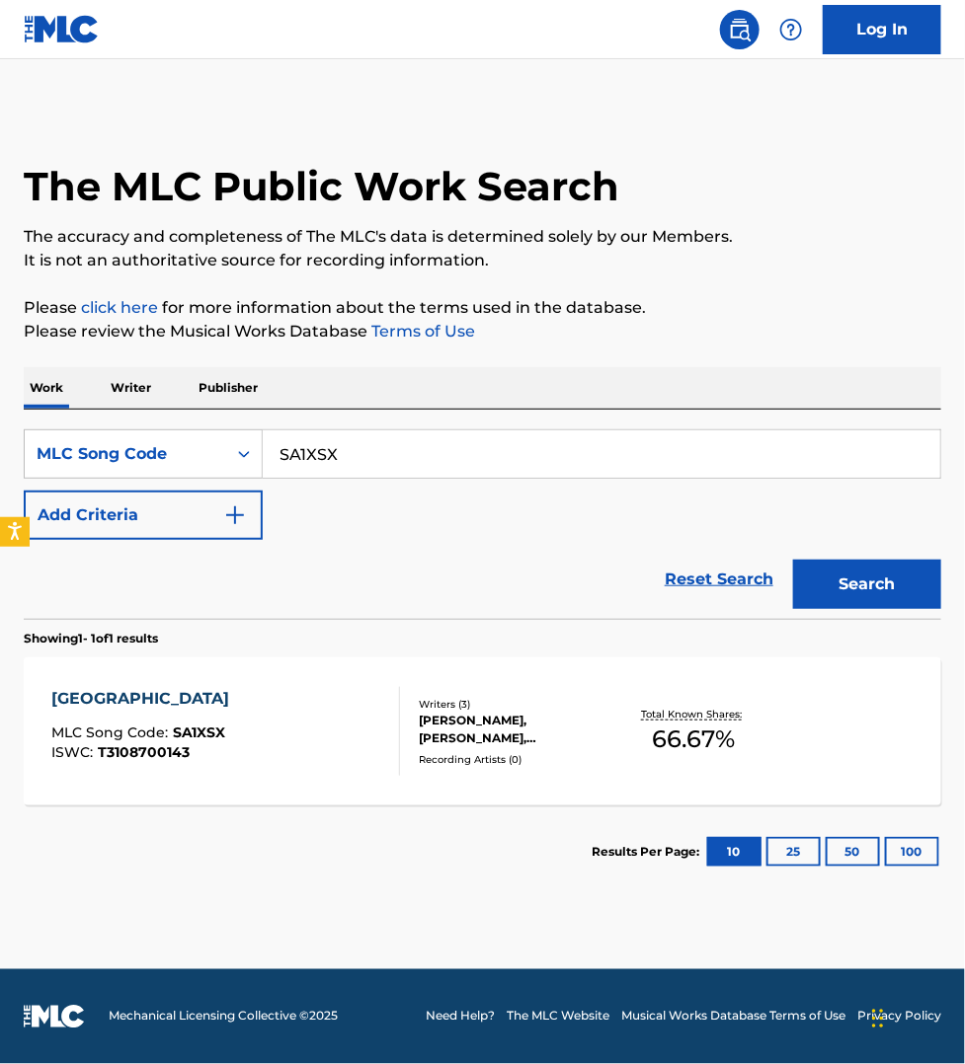
click at [360, 718] on div "SPLITSVILLE MLC Song Code : SA1XSX ISWC : T3108700143" at bounding box center [225, 731] width 349 height 89
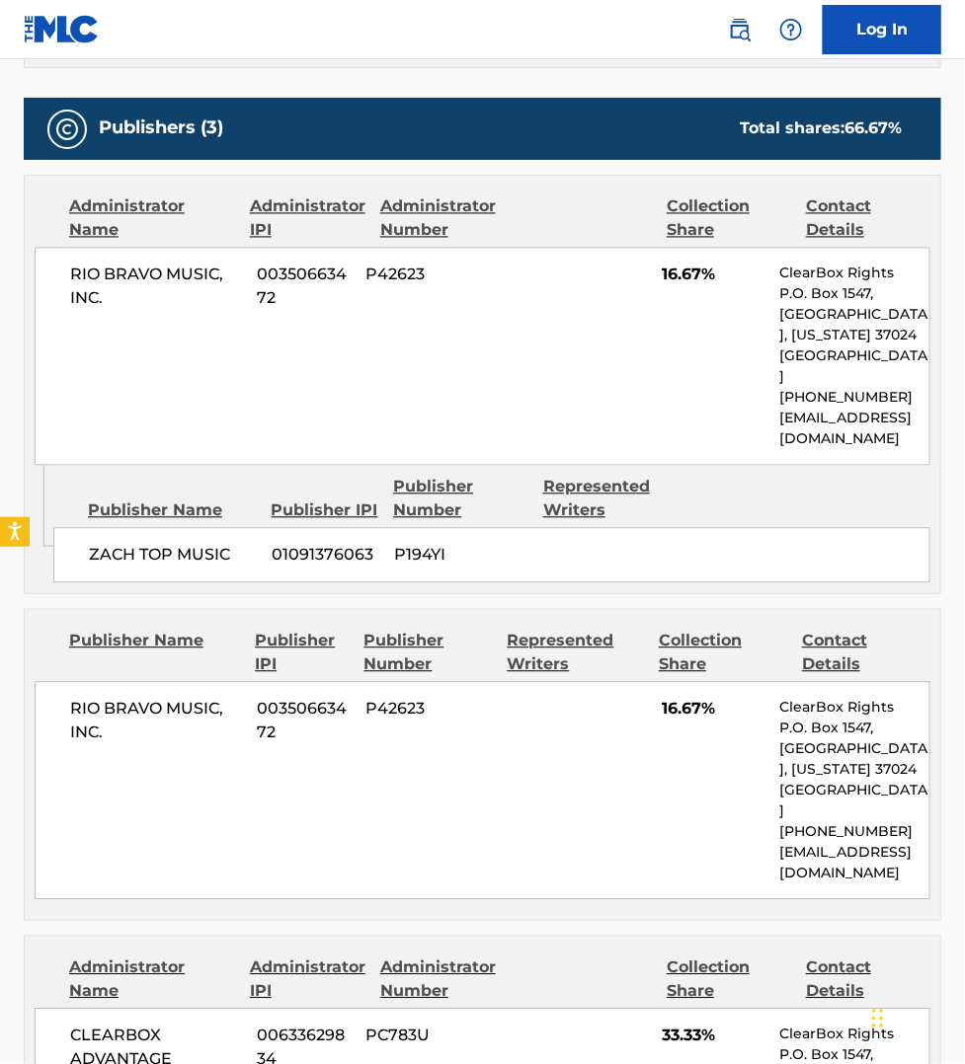
scroll to position [864, 0]
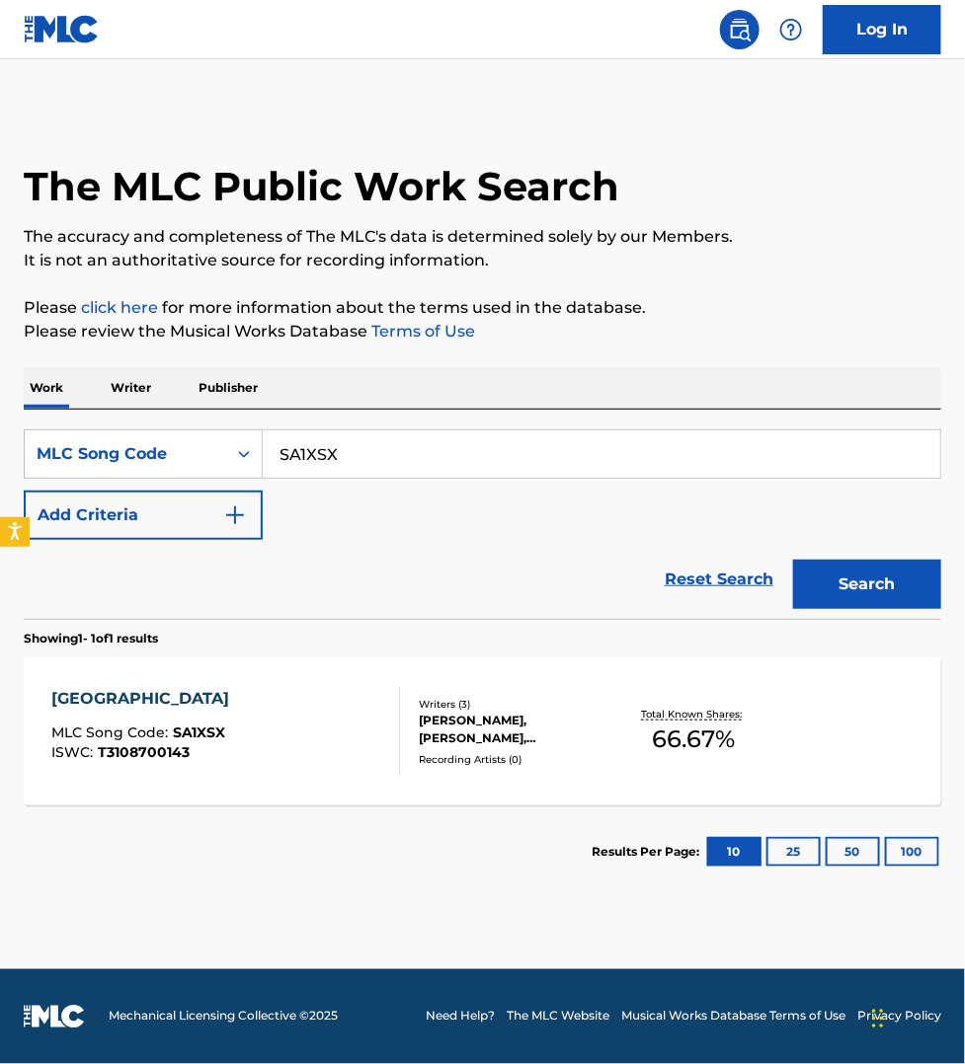
click at [332, 449] on input "SA1XSX" at bounding box center [601, 453] width 677 height 47
paste input "BC6Q2W"
type input "BC6Q2W"
click at [793, 560] on button "Search" at bounding box center [867, 584] width 148 height 49
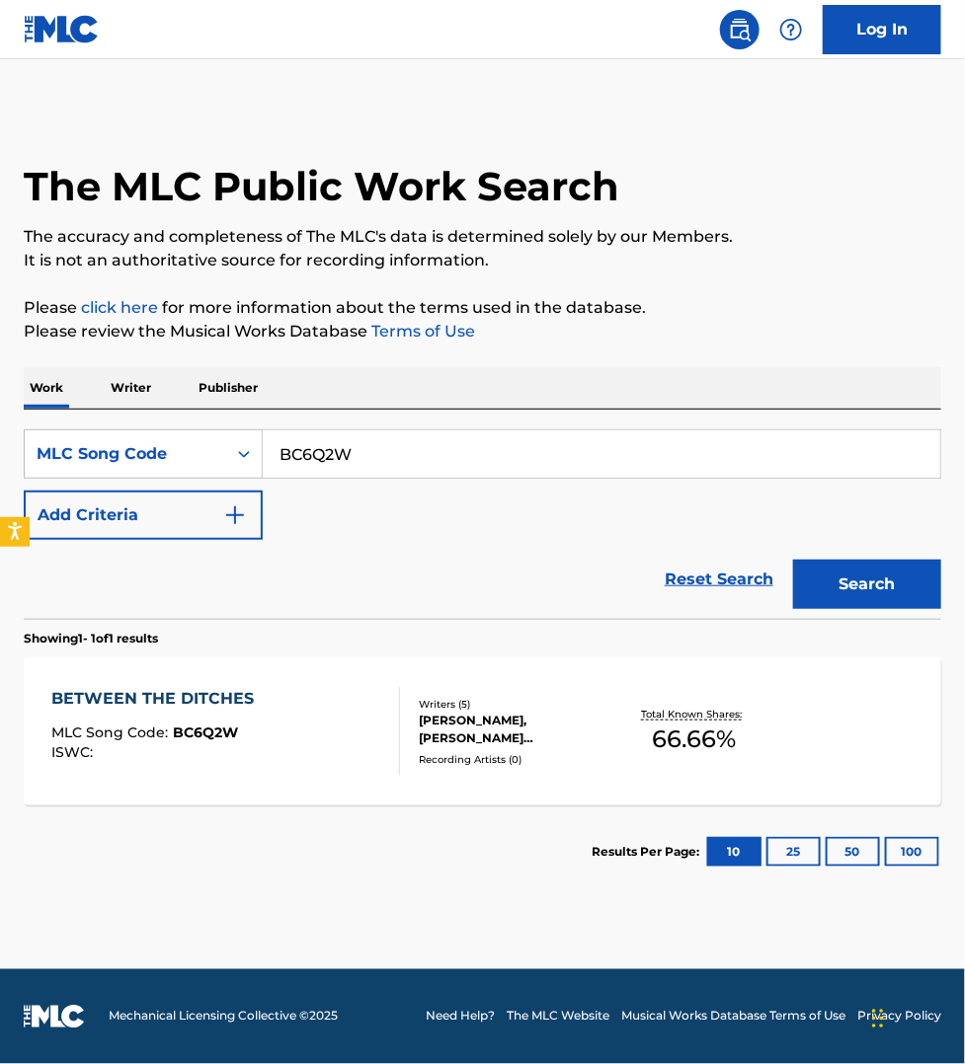
click at [331, 702] on div "BETWEEN THE DITCHES MLC Song Code : BC6Q2W ISWC :" at bounding box center [225, 731] width 349 height 89
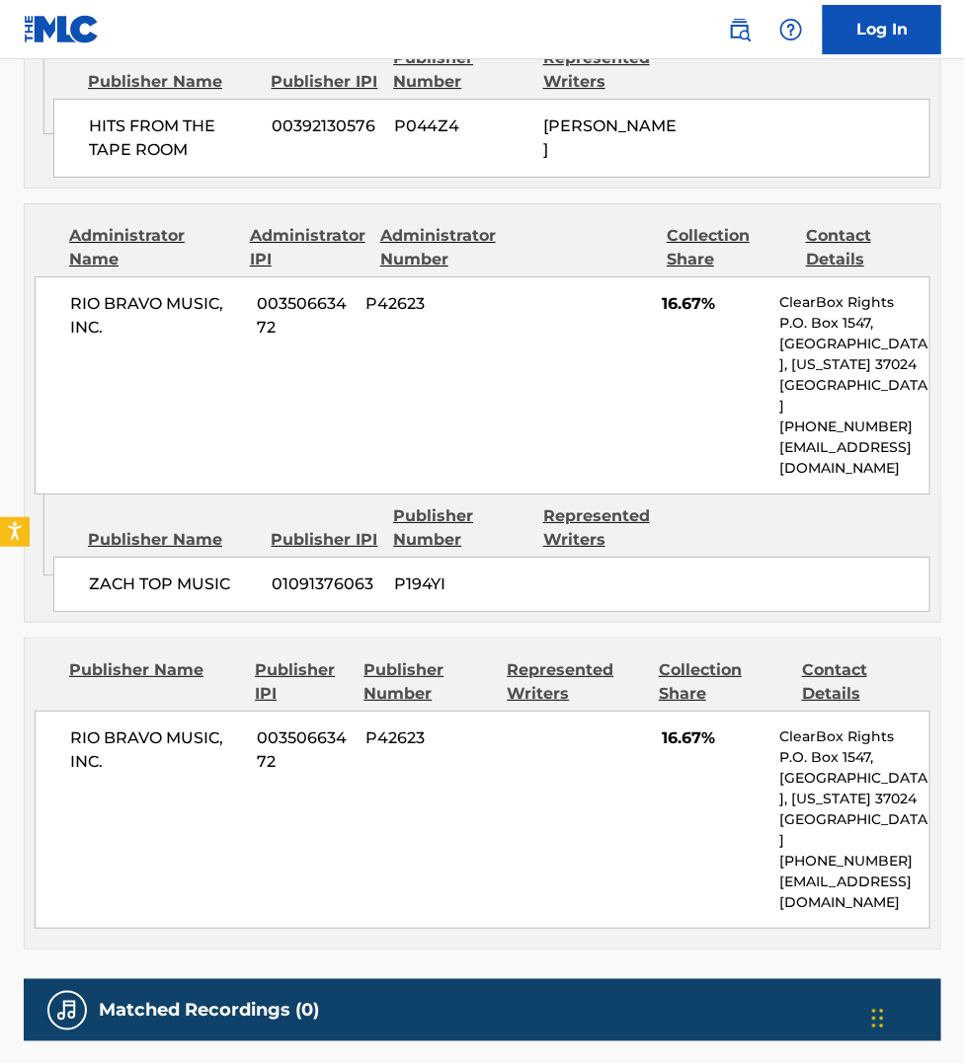
scroll to position [1635, 0]
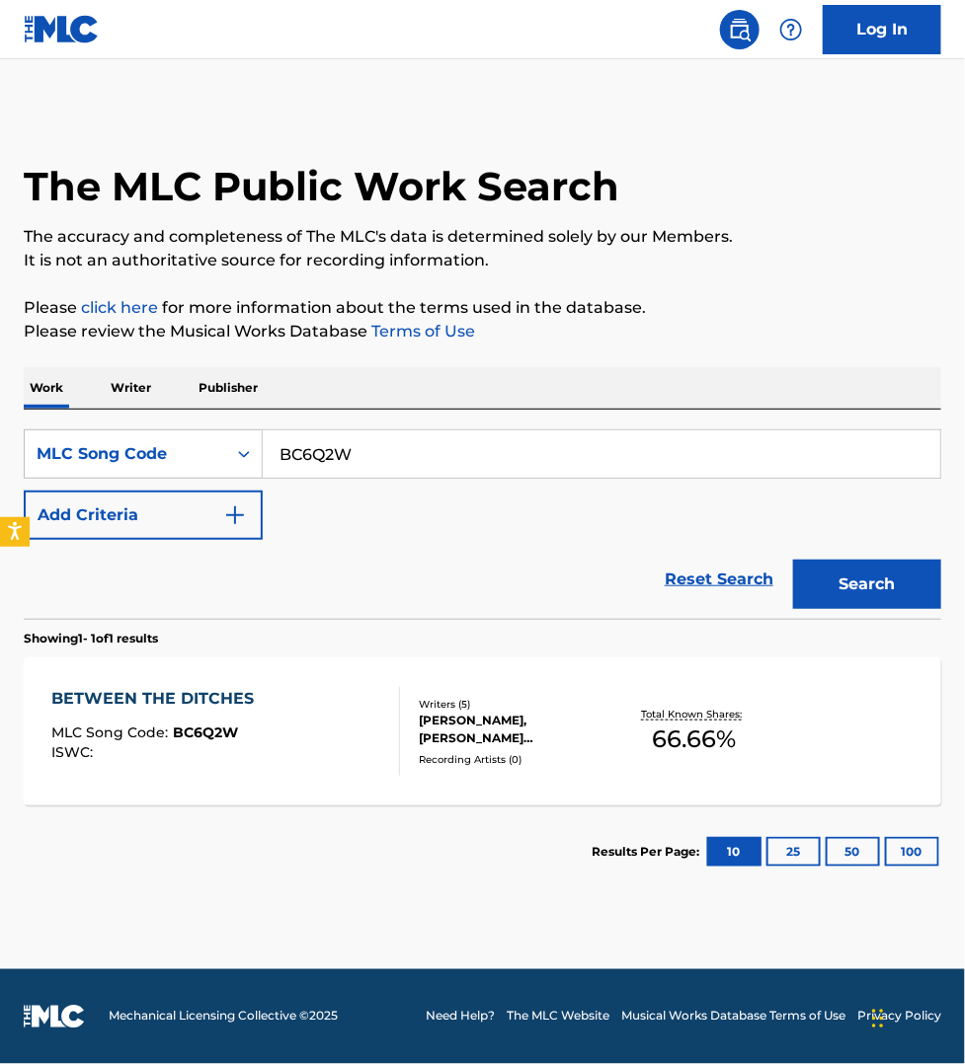
click at [371, 444] on input "BC6Q2W" at bounding box center [601, 453] width 677 height 47
paste input "GE5HEM"
type input "GE5HEM"
click at [793, 560] on button "Search" at bounding box center [867, 584] width 148 height 49
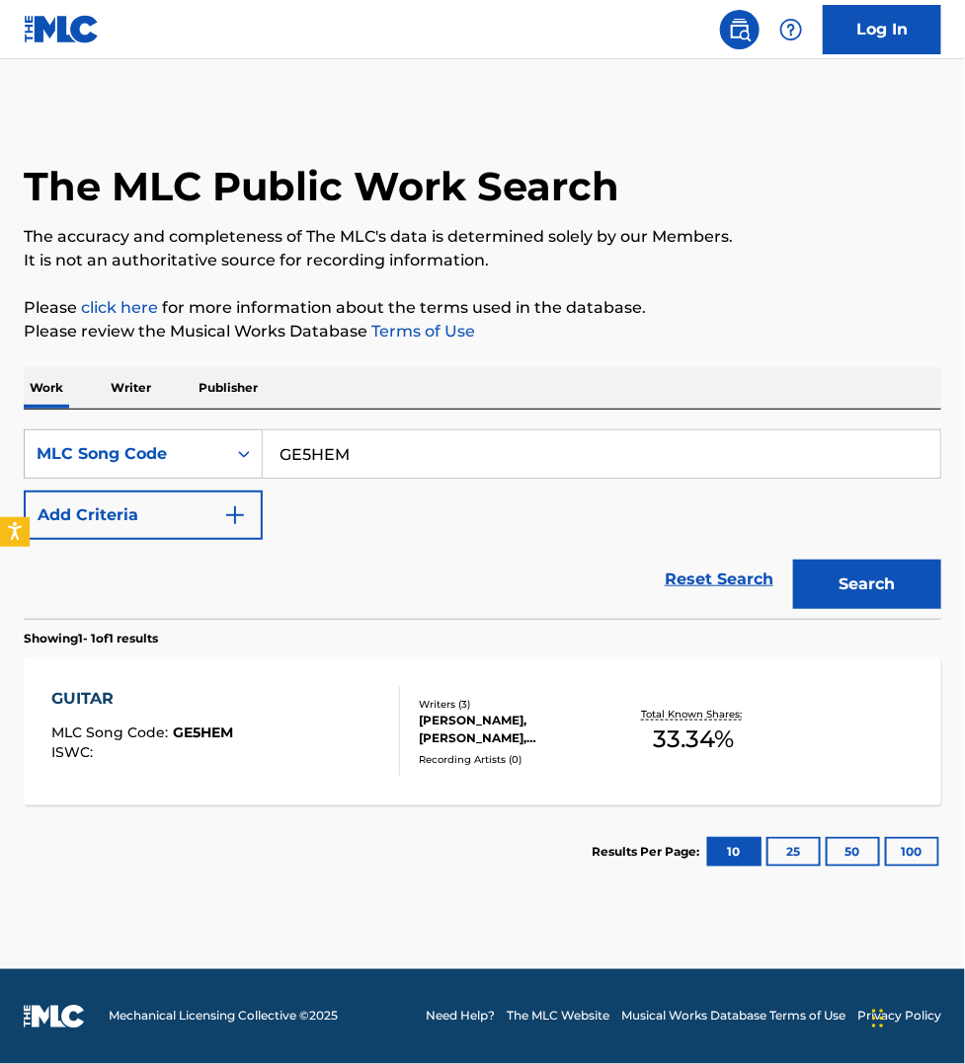
click at [337, 738] on div "GUITAR MLC Song Code : GE5HEM ISWC :" at bounding box center [225, 731] width 349 height 89
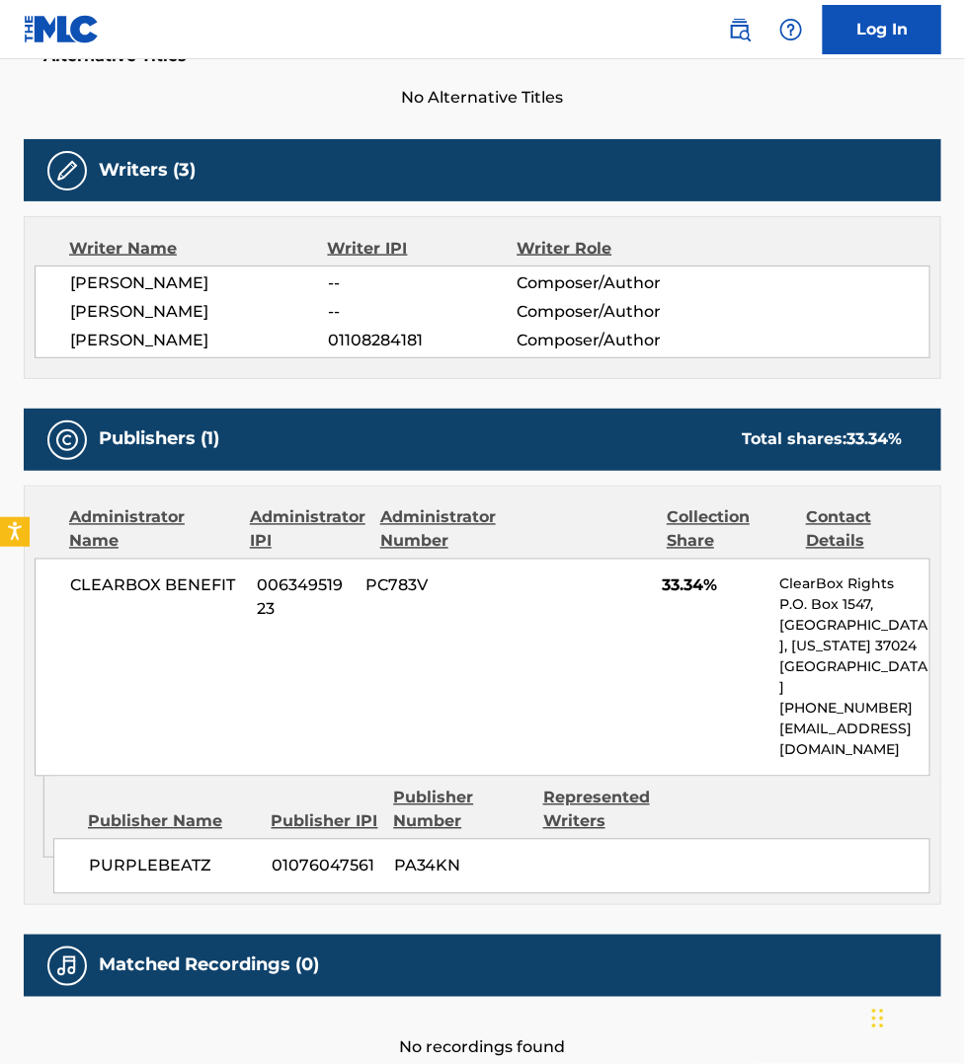
scroll to position [555, 0]
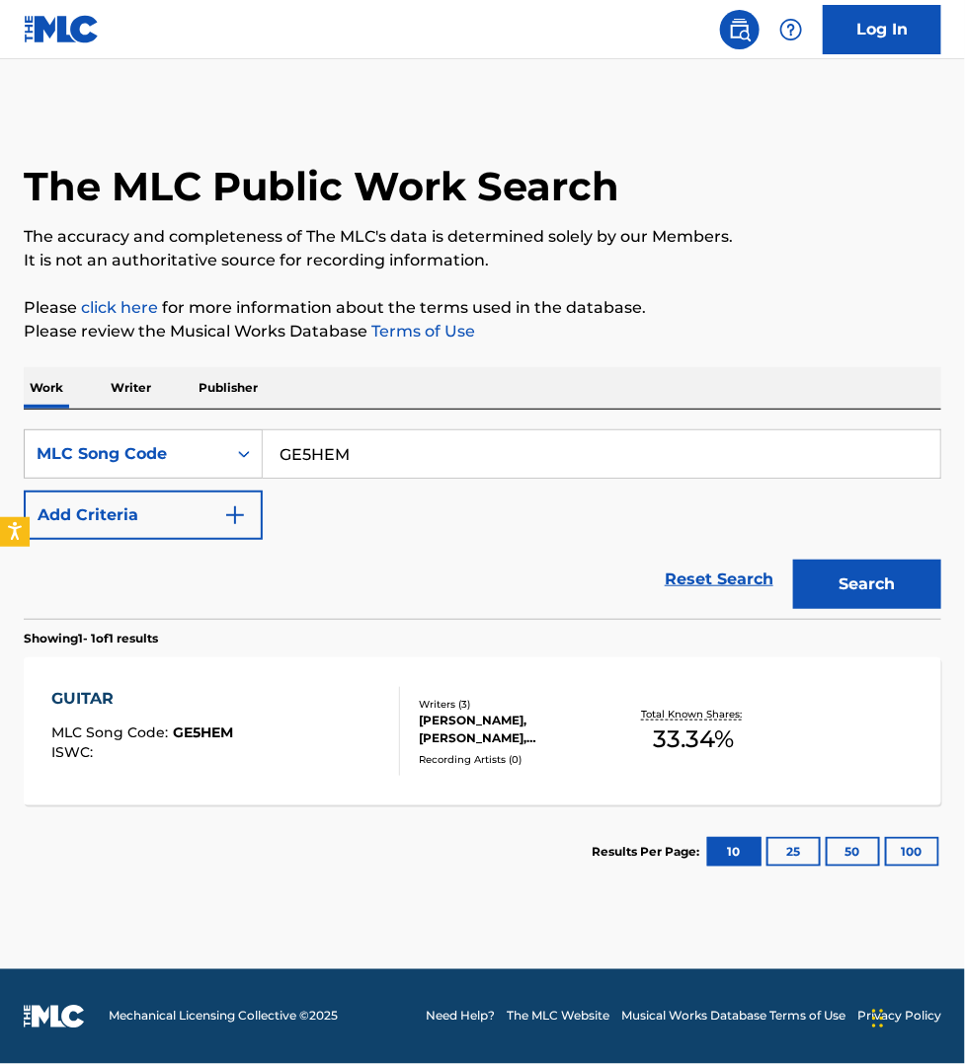
click at [349, 449] on input "GE5HEM" at bounding box center [601, 453] width 677 height 47
paste input "SJ2J9U"
type input "SJ2J9U"
click at [793, 560] on button "Search" at bounding box center [867, 584] width 148 height 49
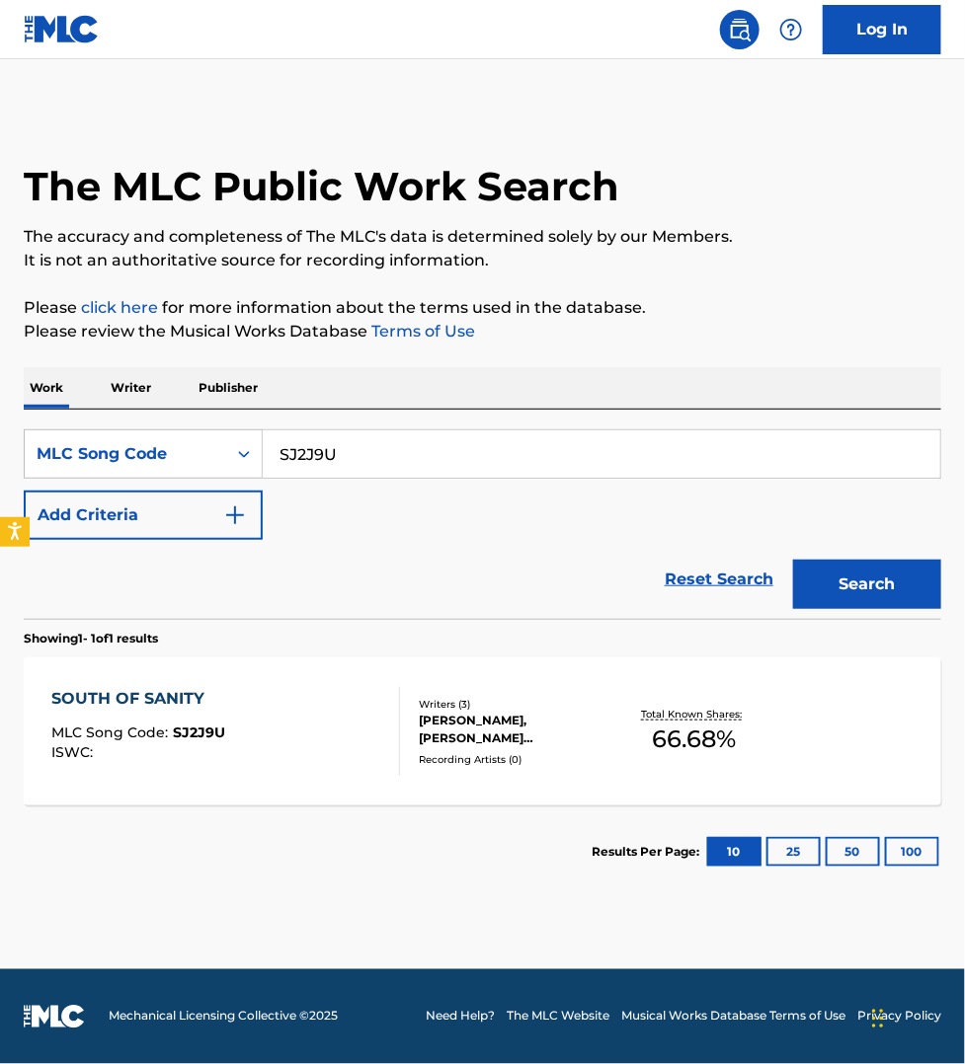
click at [338, 723] on div "SOUTH OF SANITY MLC Song Code : SJ2J9U ISWC :" at bounding box center [225, 731] width 349 height 89
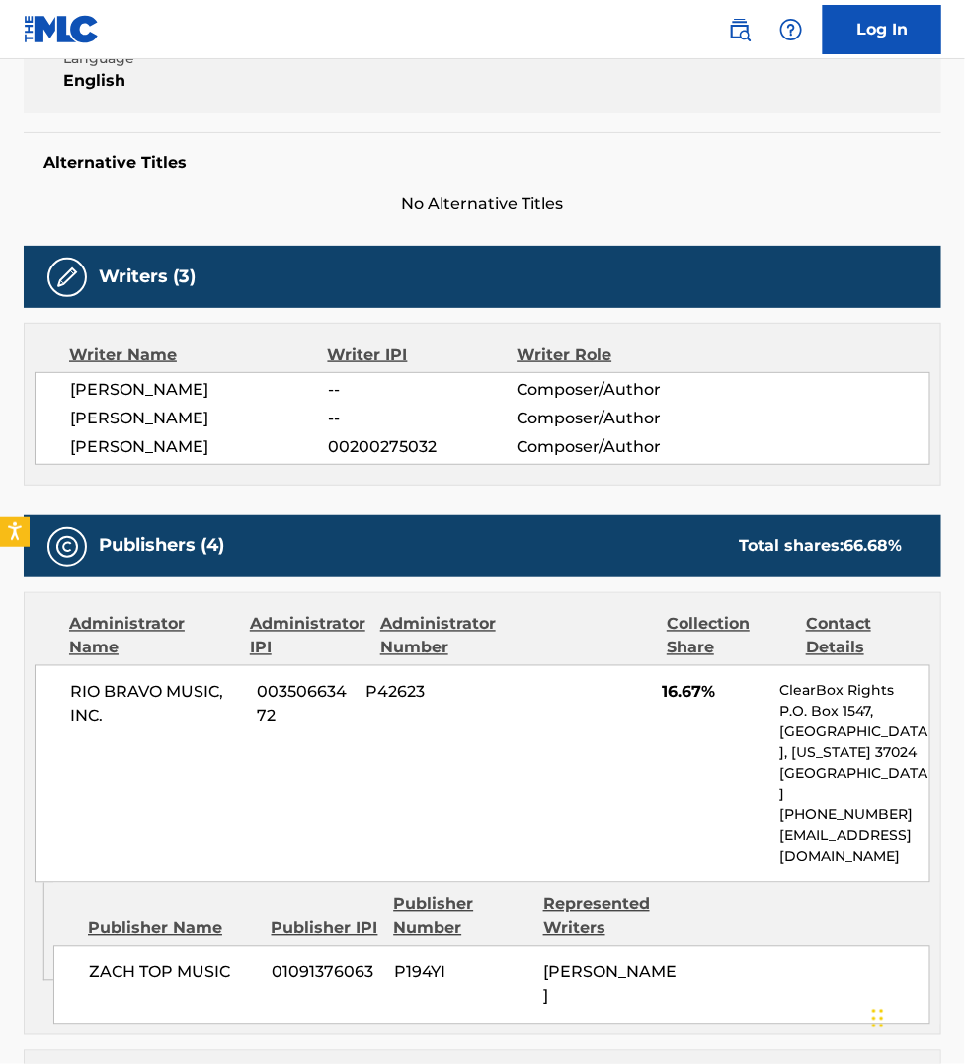
scroll to position [401, 0]
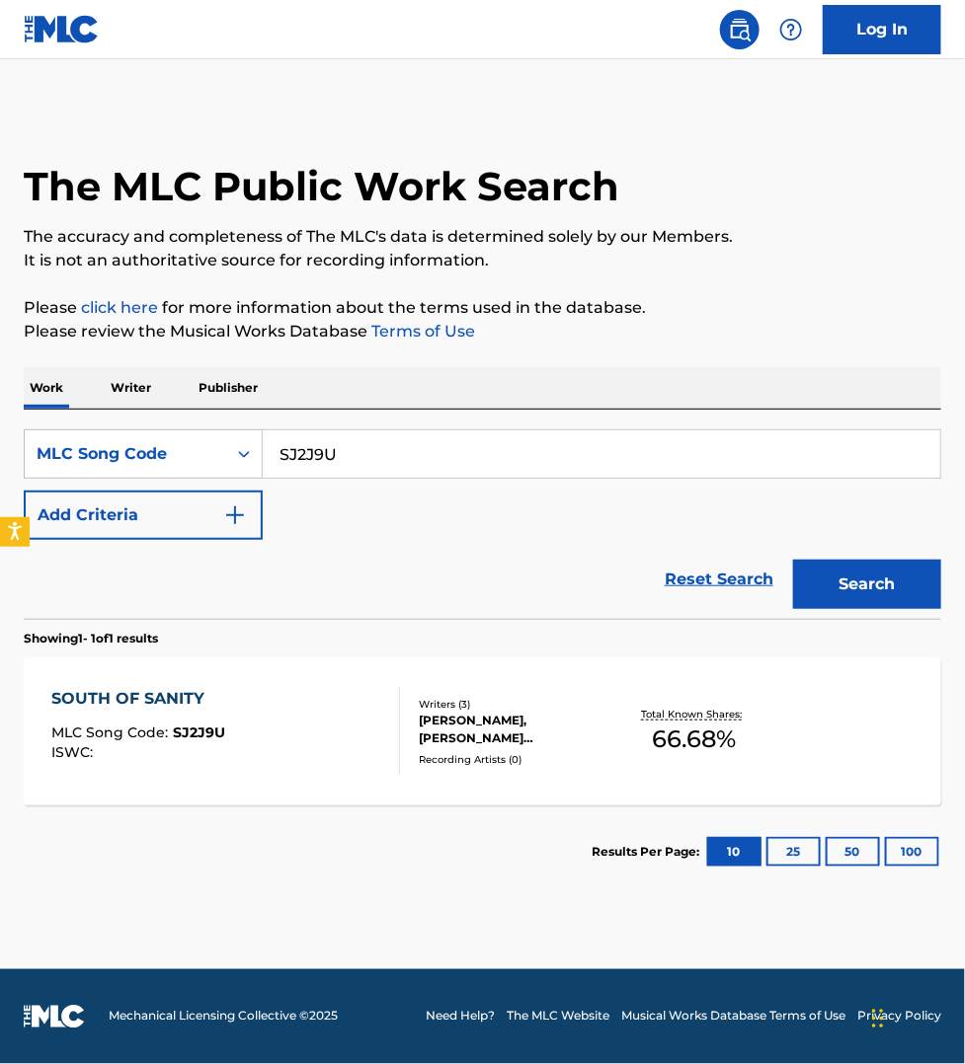
click at [318, 447] on input "SJ2J9U" at bounding box center [601, 453] width 677 height 47
paste input "BE00I0"
type input "BE00I0"
click at [793, 560] on button "Search" at bounding box center [867, 584] width 148 height 49
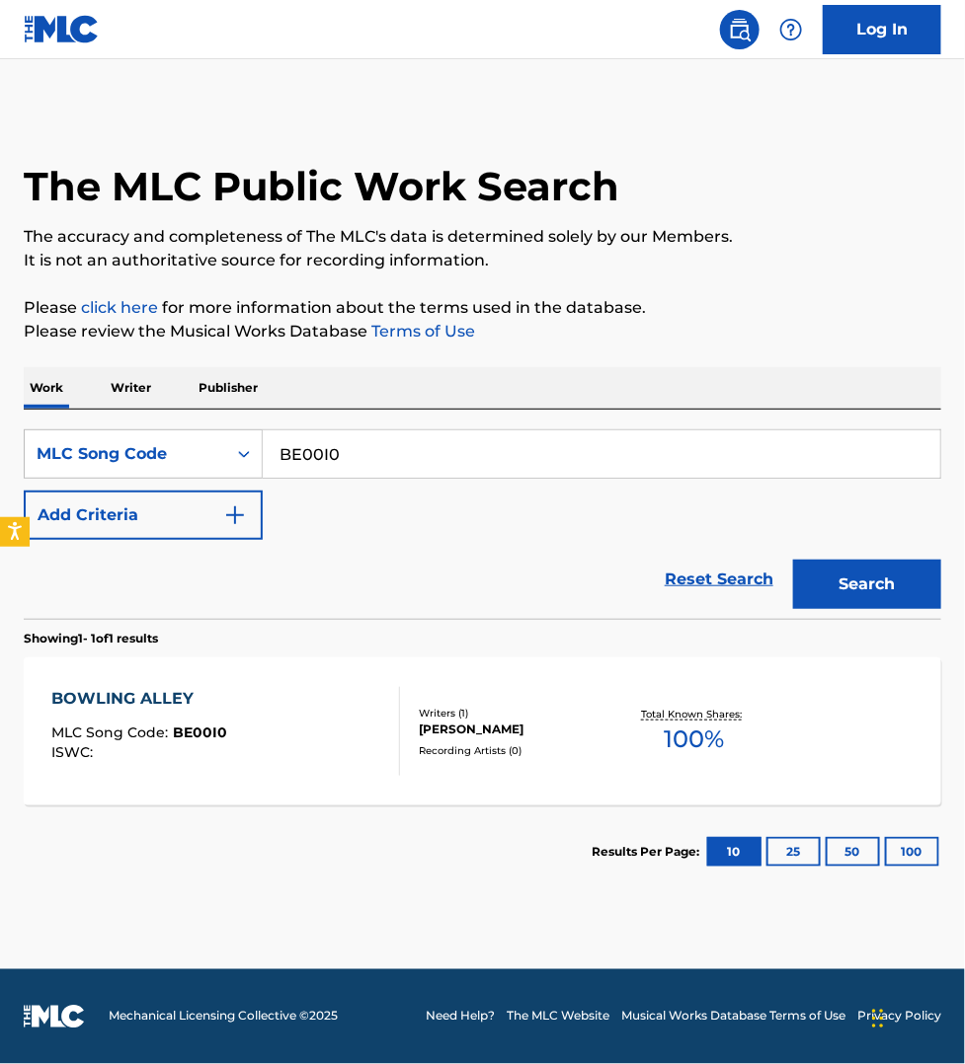
click at [344, 781] on div "BOWLING ALLEY MLC Song Code : BE00I0 ISWC : Writers ( 1 ) [PERSON_NAME] Recordi…" at bounding box center [482, 732] width 917 height 148
